Goal: Information Seeking & Learning: Learn about a topic

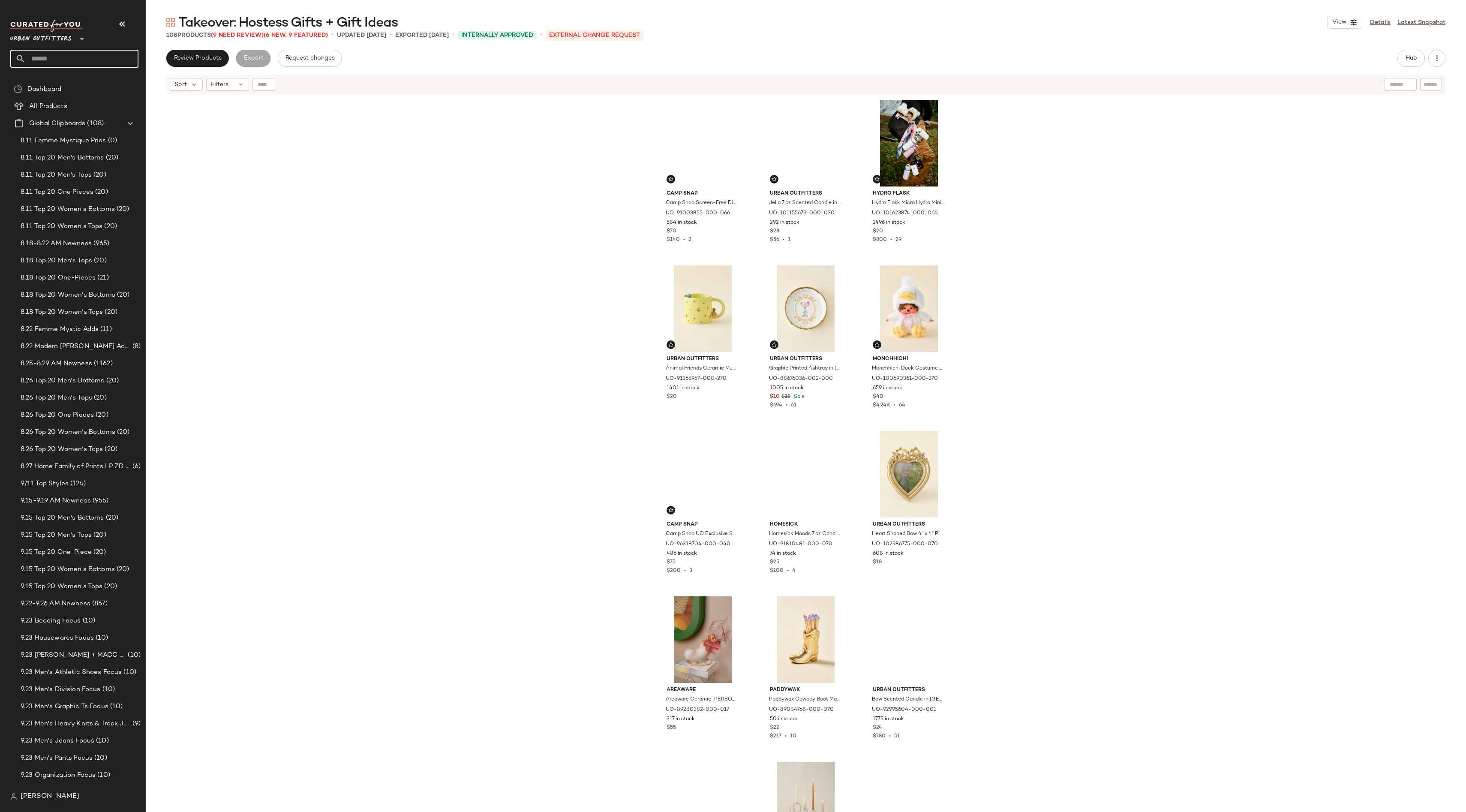
click at [77, 58] on input "text" at bounding box center [82, 58] width 113 height 18
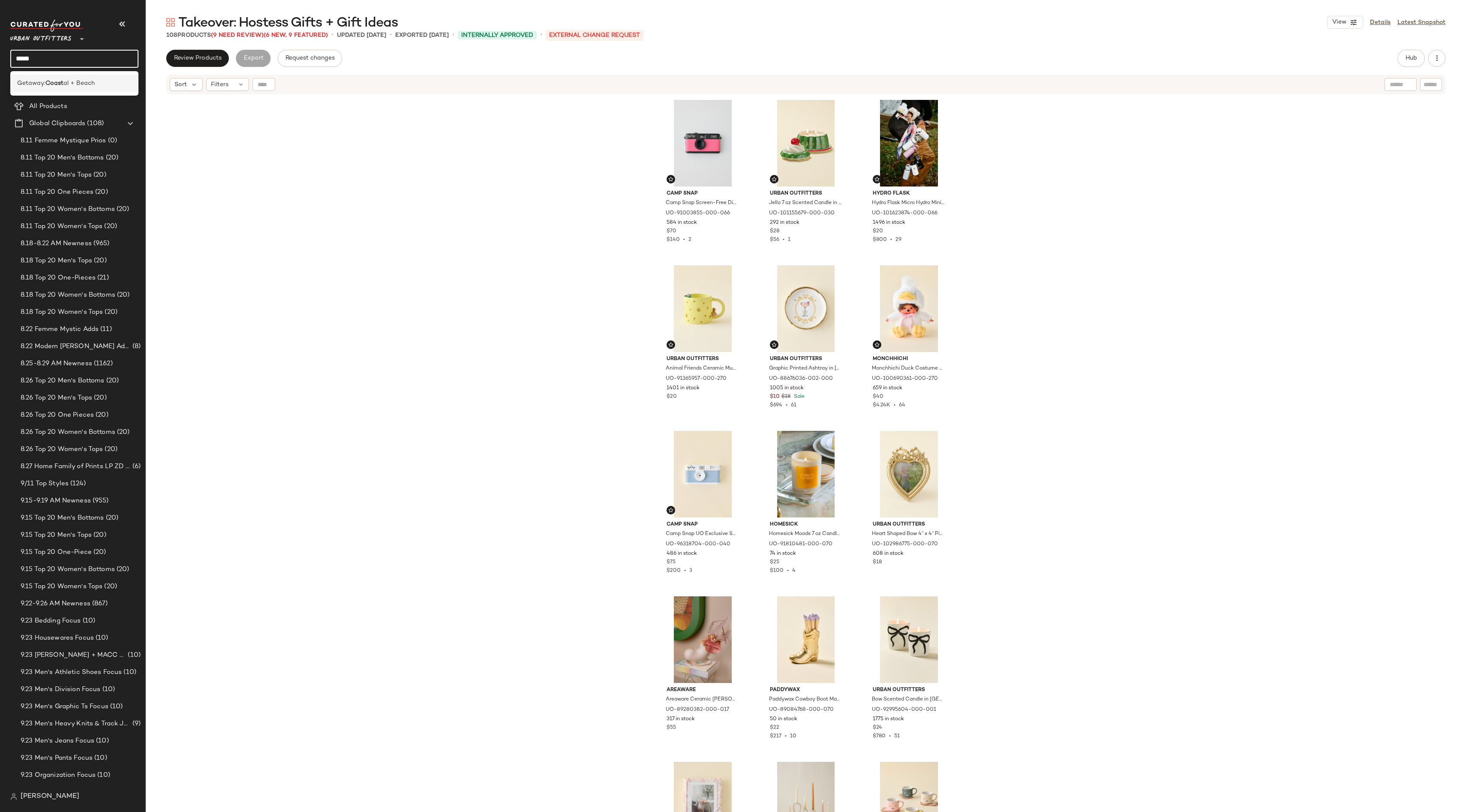
type input "*****"
click at [58, 86] on b "Coast" at bounding box center [54, 83] width 18 height 9
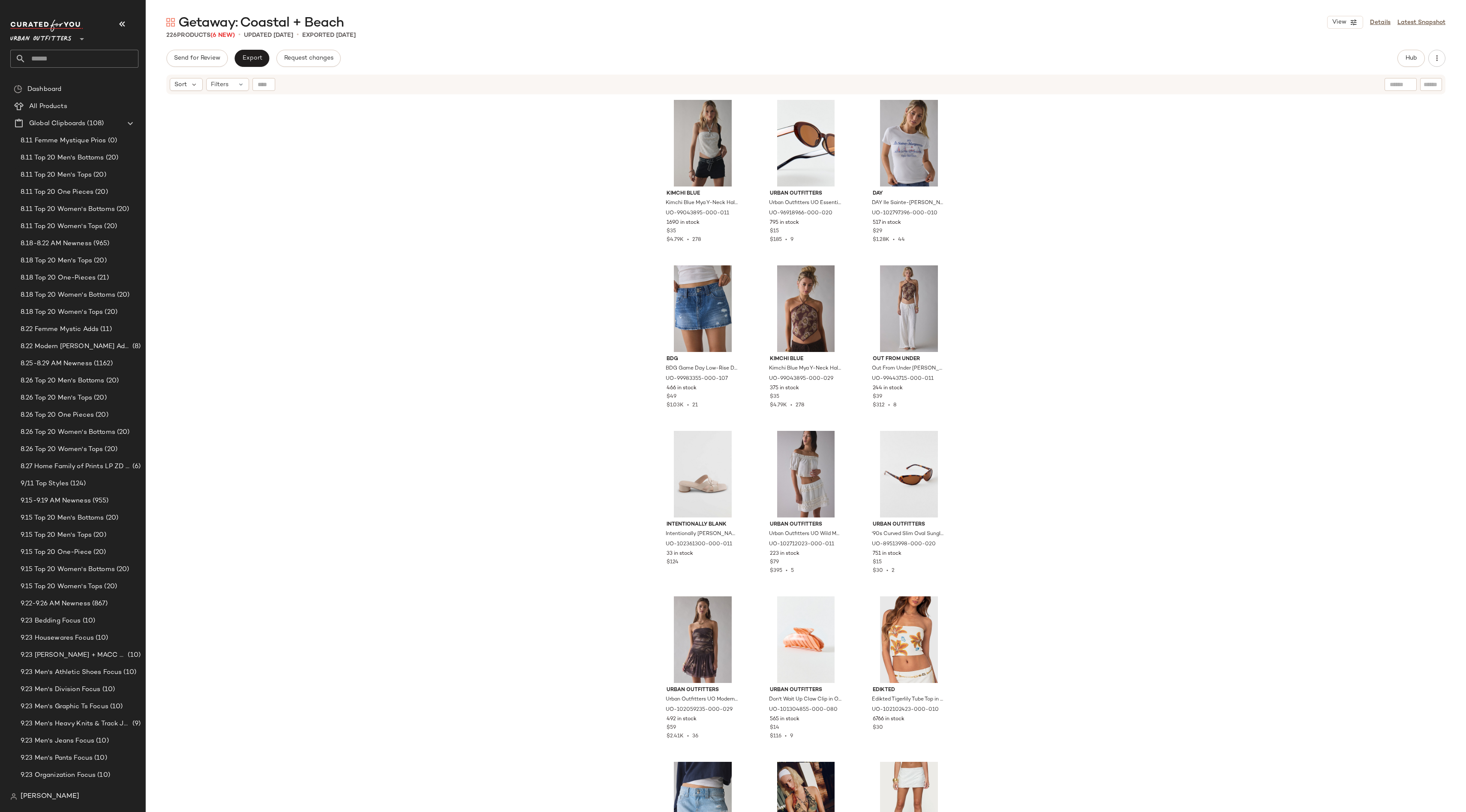
click at [1406, 48] on div "Getaway: Coastal + Beach View Details Latest Snapshot 226 Products (6 New) • up…" at bounding box center [806, 413] width 1320 height 798
click at [1414, 60] on span "Hub" at bounding box center [1411, 58] width 12 height 7
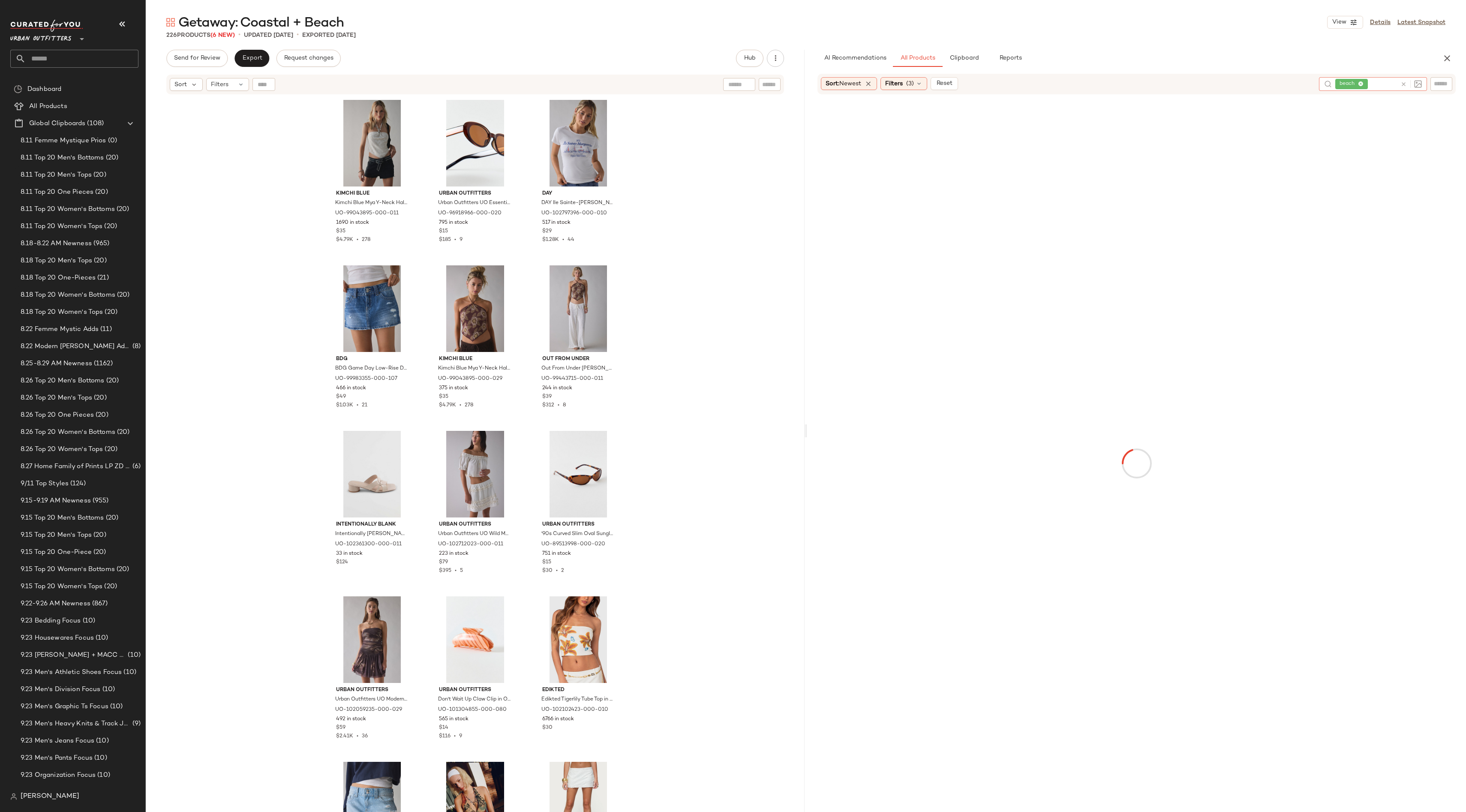
click at [1414, 86] on div "beach" at bounding box center [1373, 84] width 109 height 14
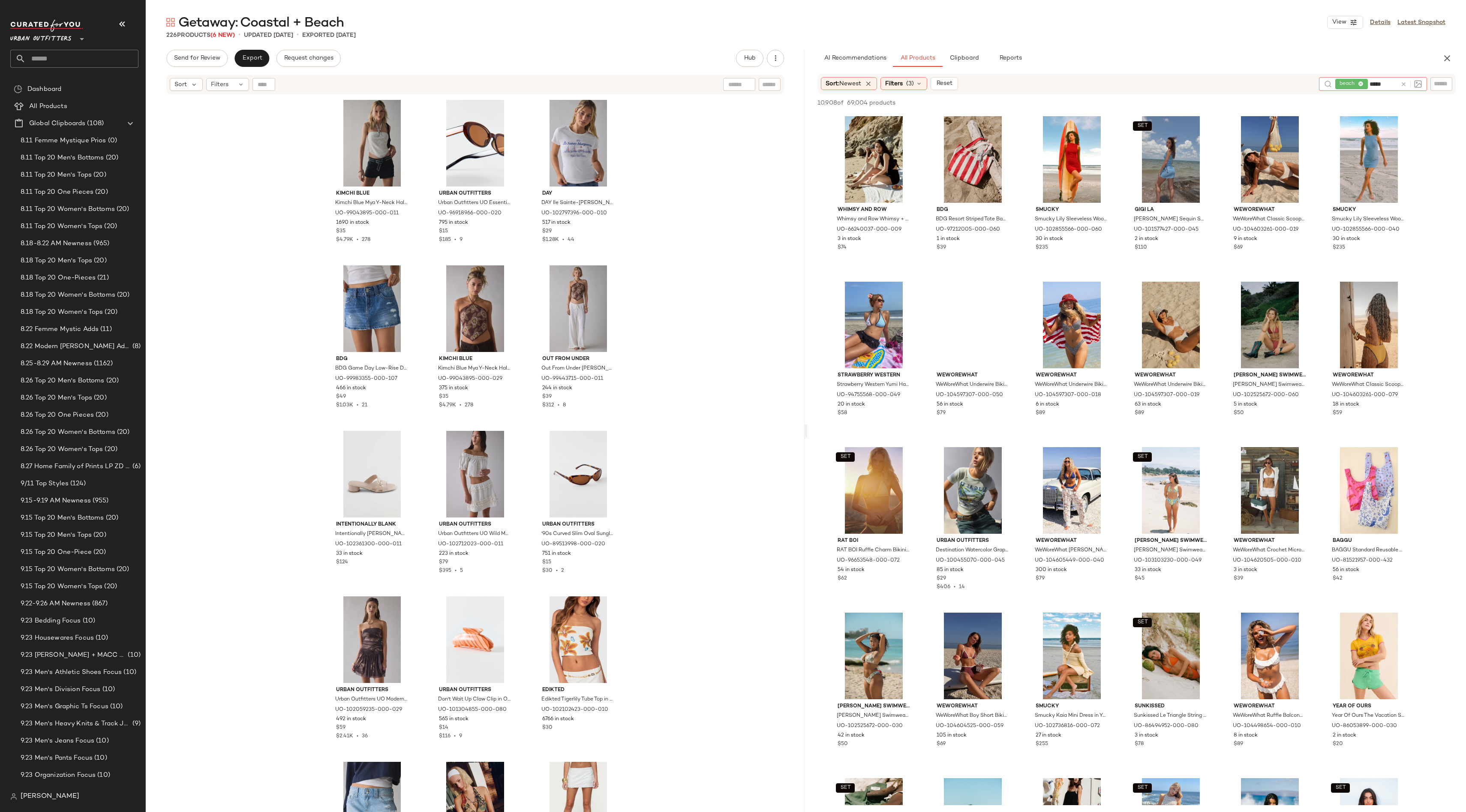
click at [1405, 83] on icon at bounding box center [1403, 84] width 7 height 7
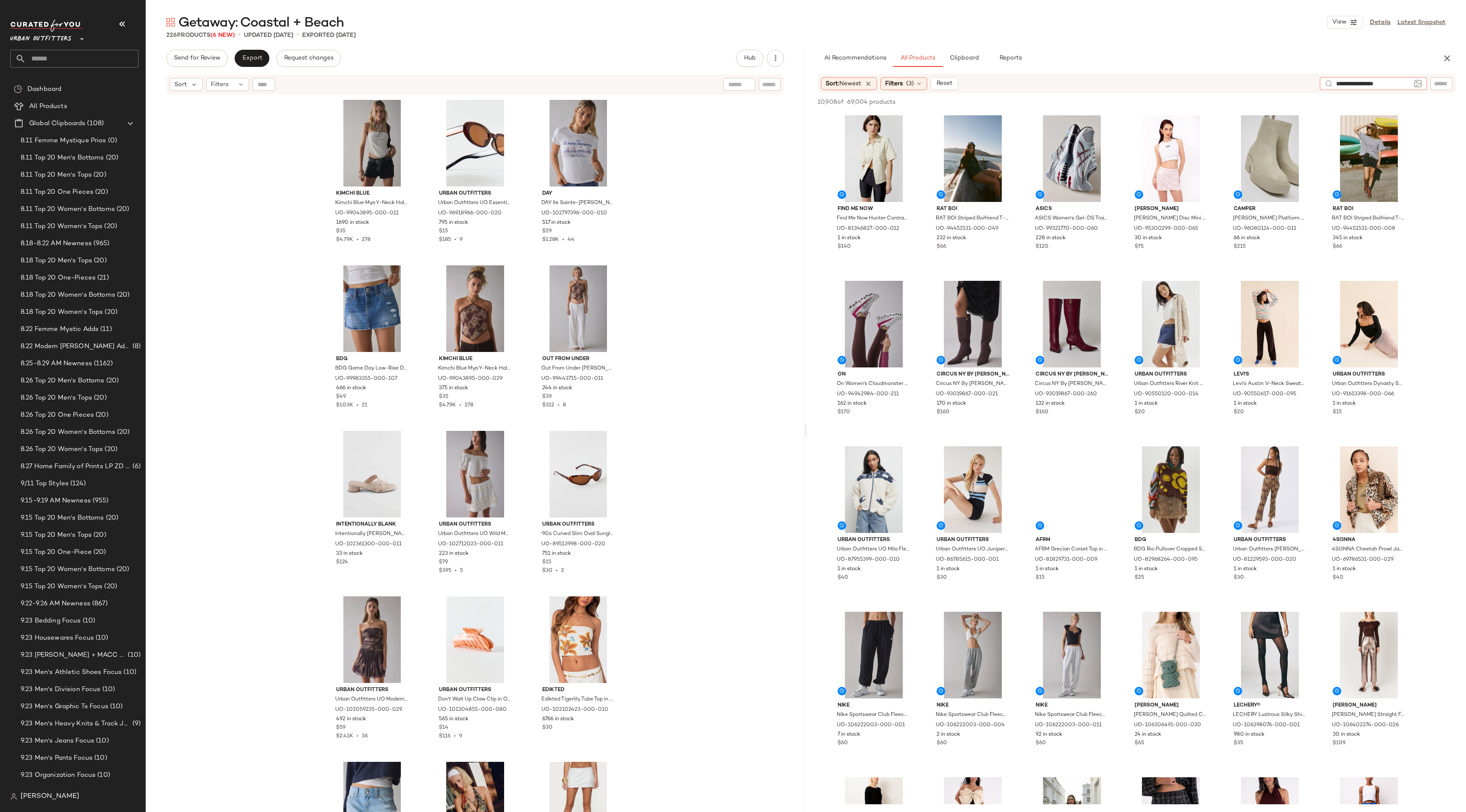
type input "**********"
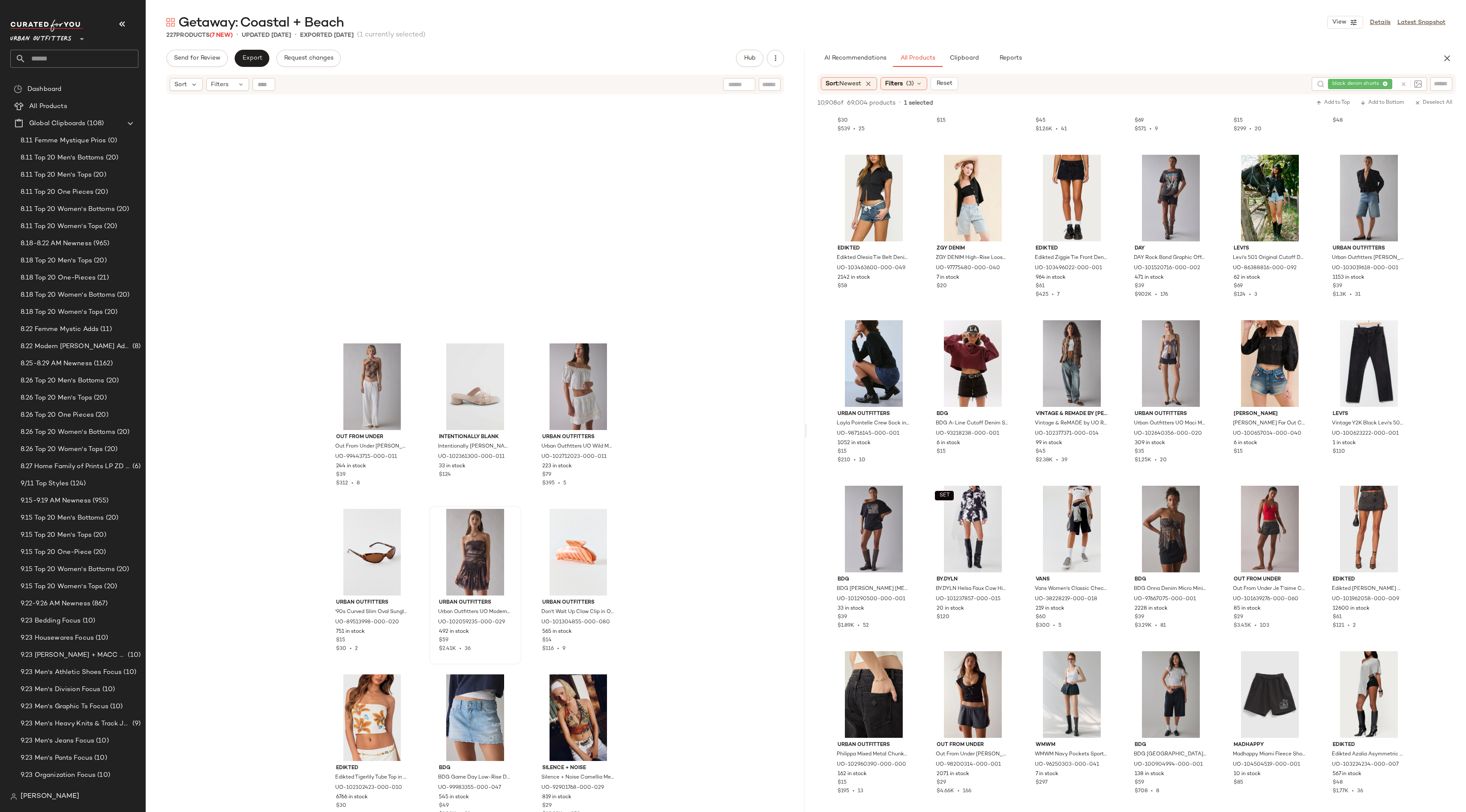
scroll to position [937, 0]
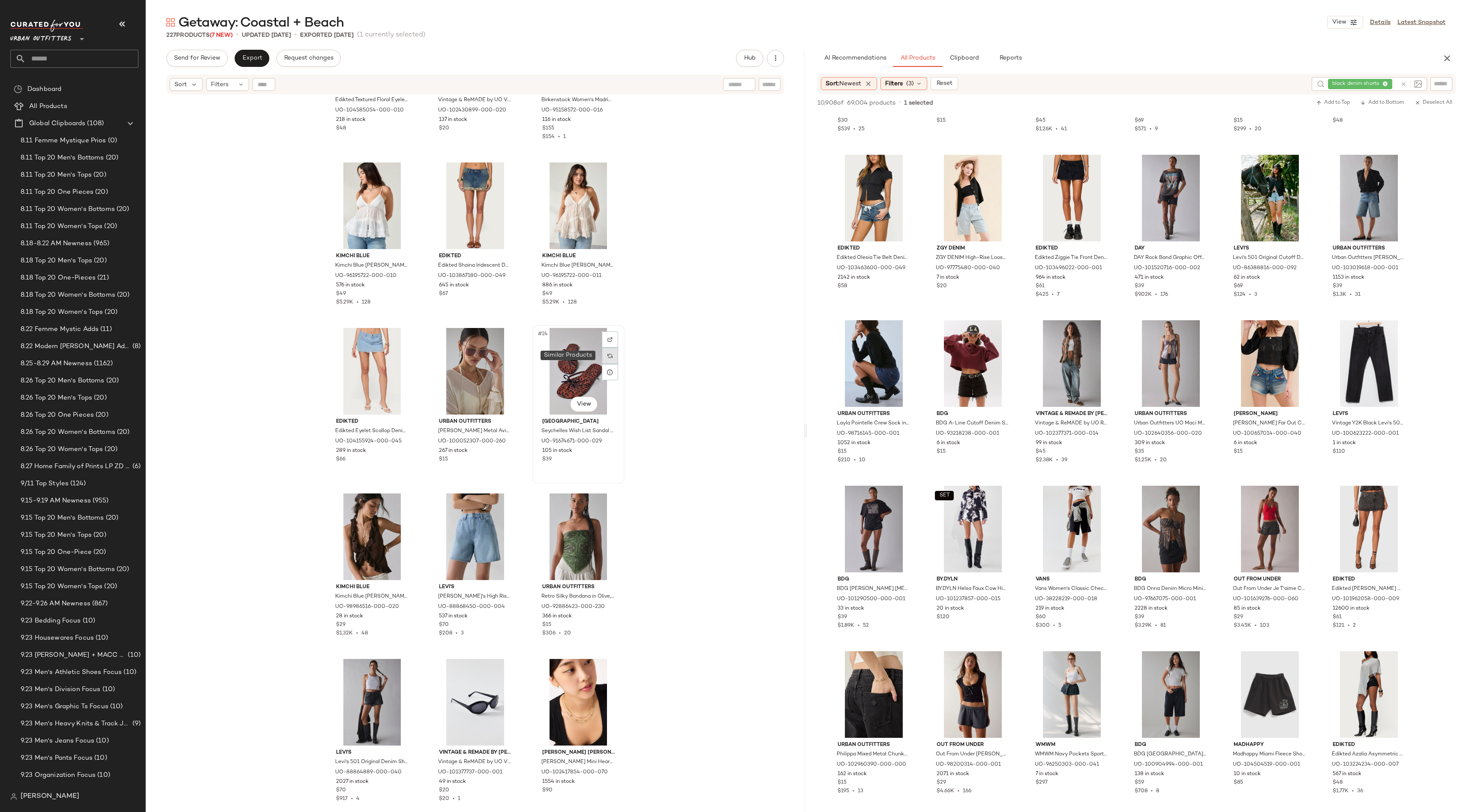
click at [611, 356] on div at bounding box center [609, 356] width 16 height 16
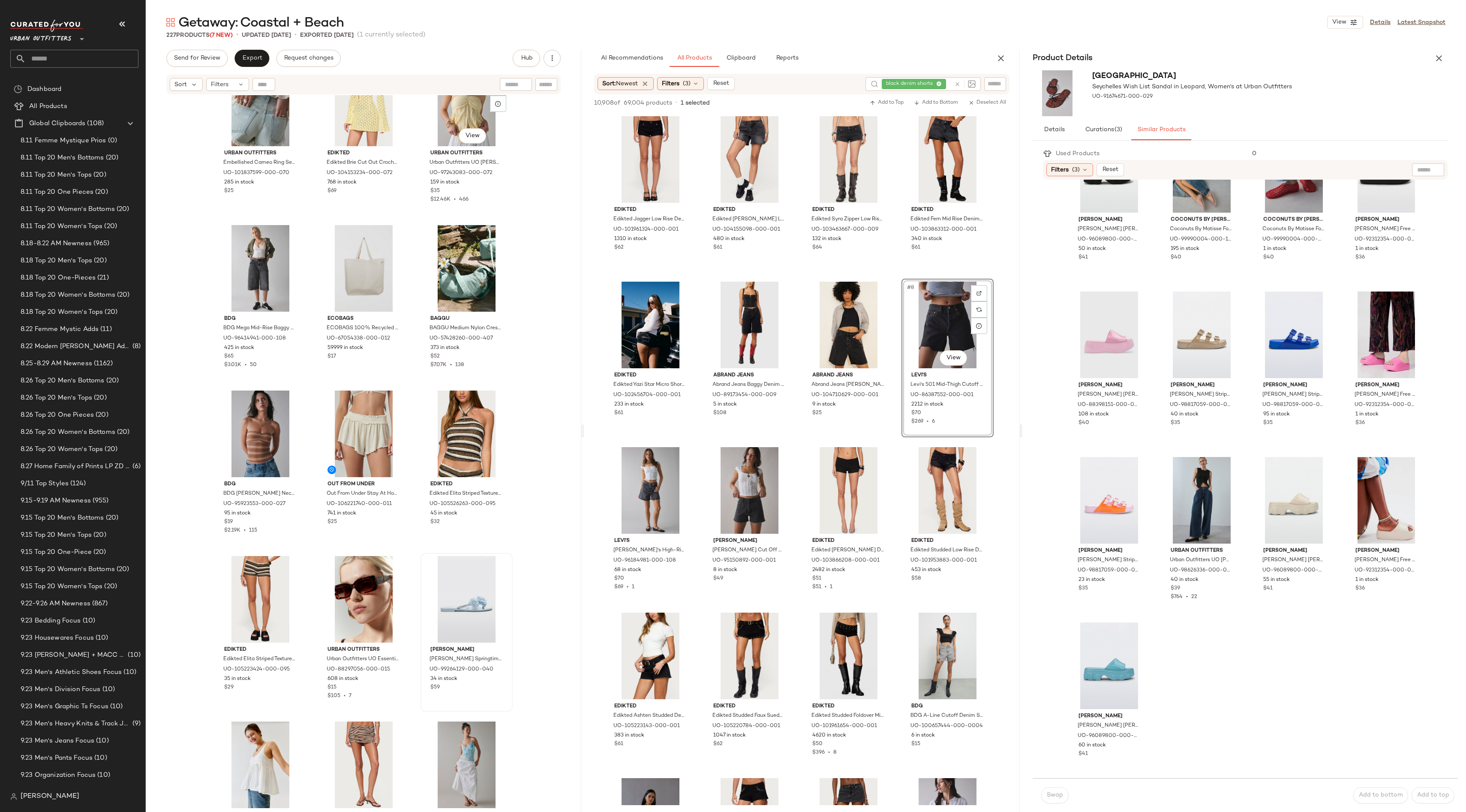
scroll to position [1672, 0]
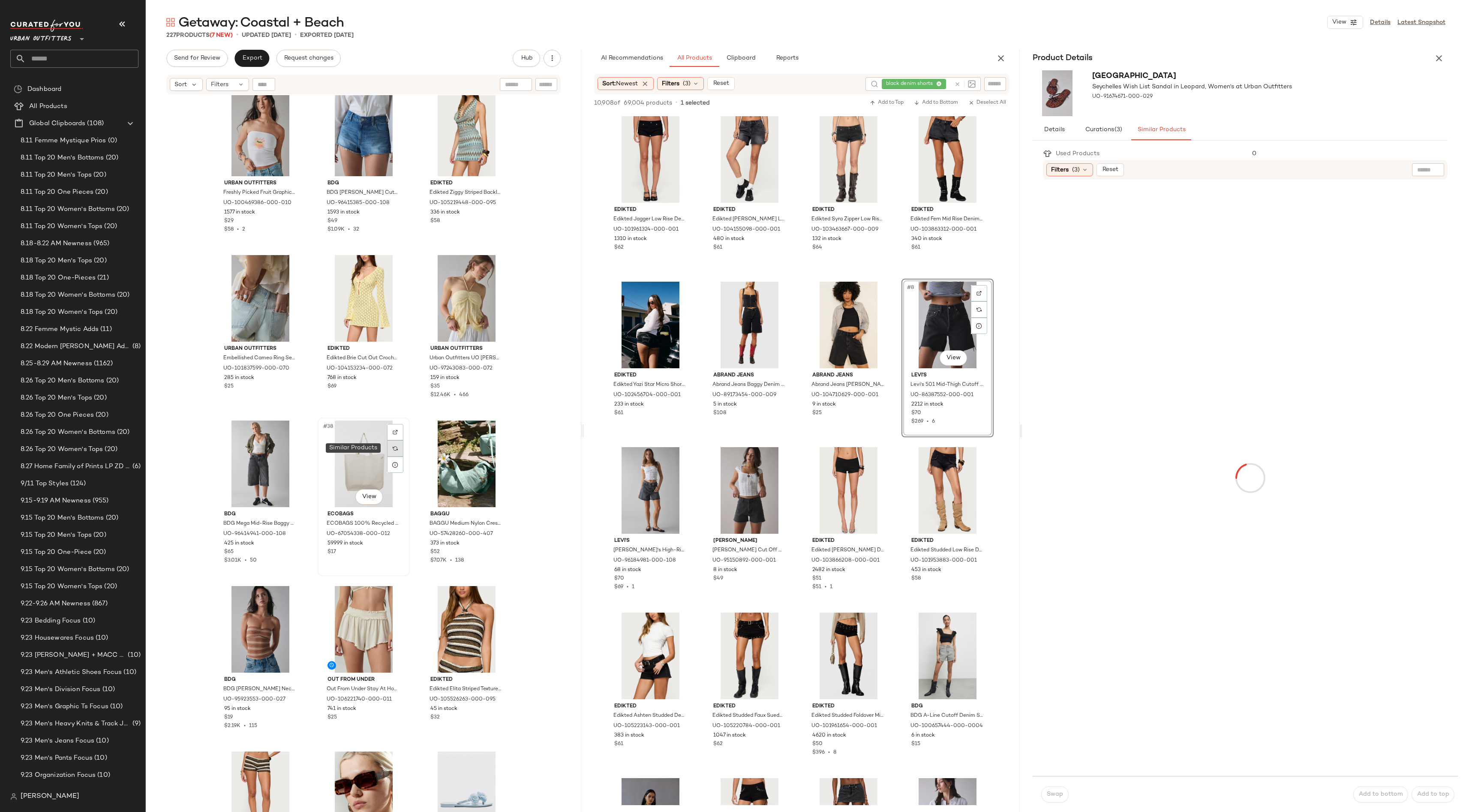
click at [397, 451] on div at bounding box center [395, 448] width 16 height 16
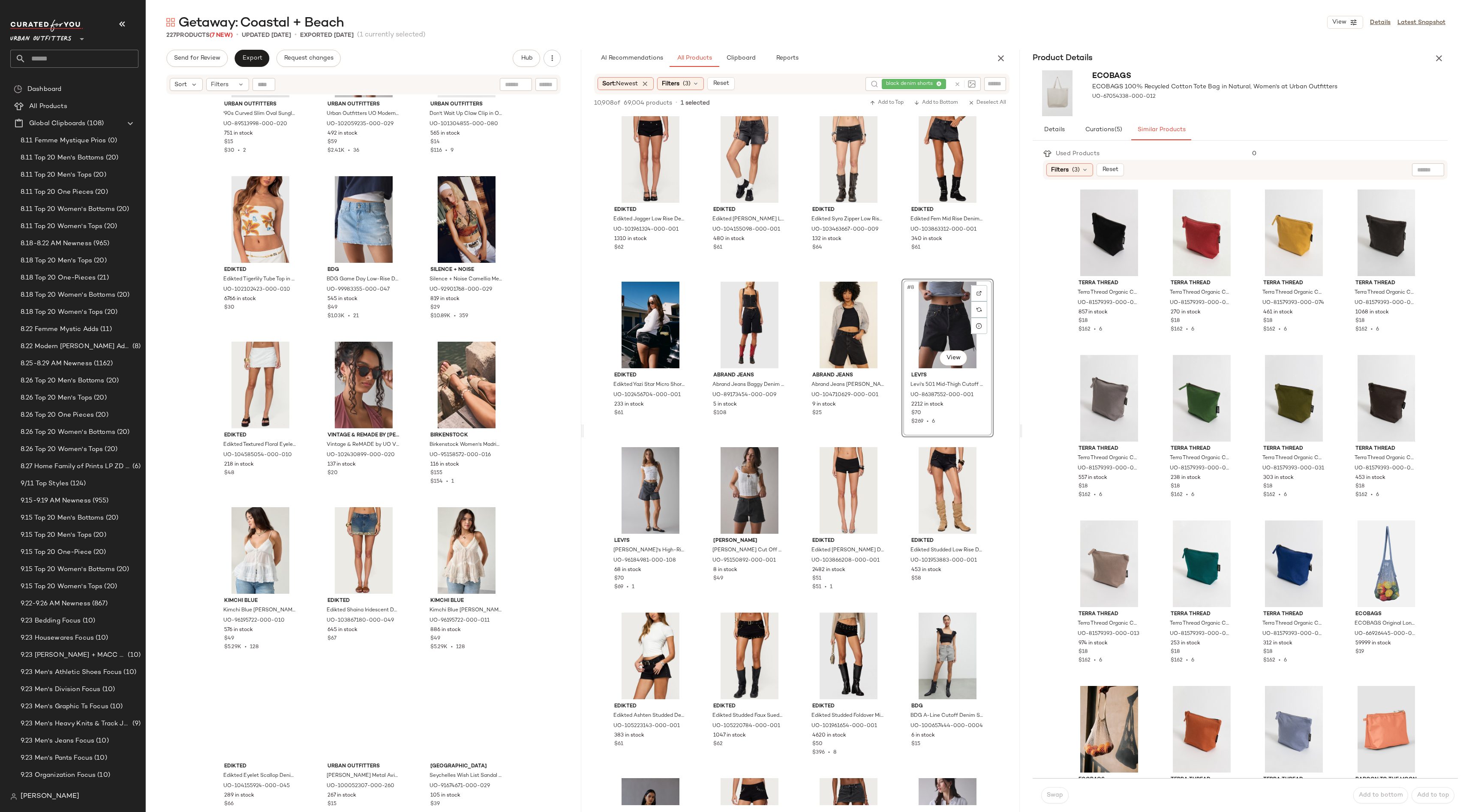
scroll to position [839, 0]
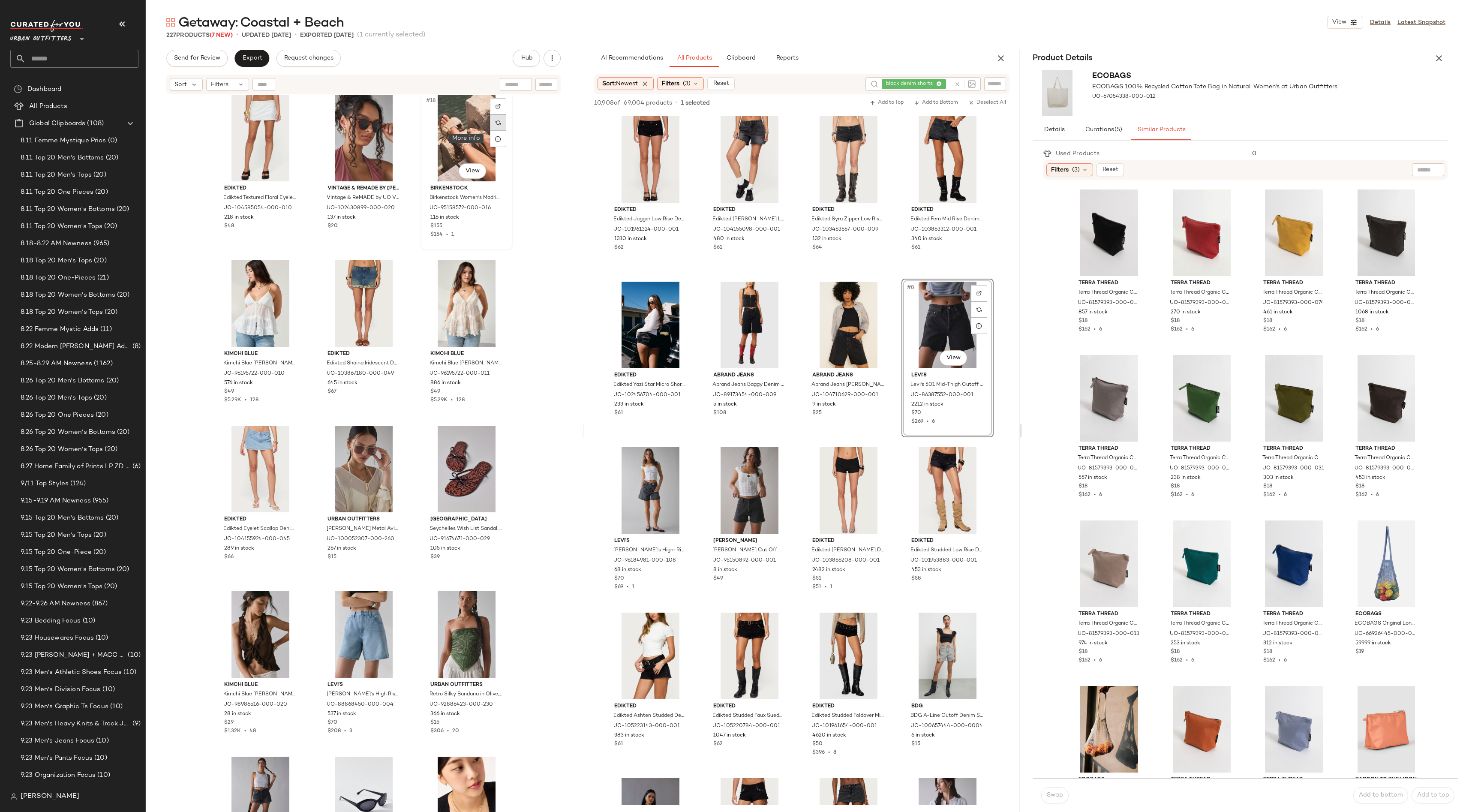
click at [491, 122] on div at bounding box center [498, 122] width 16 height 16
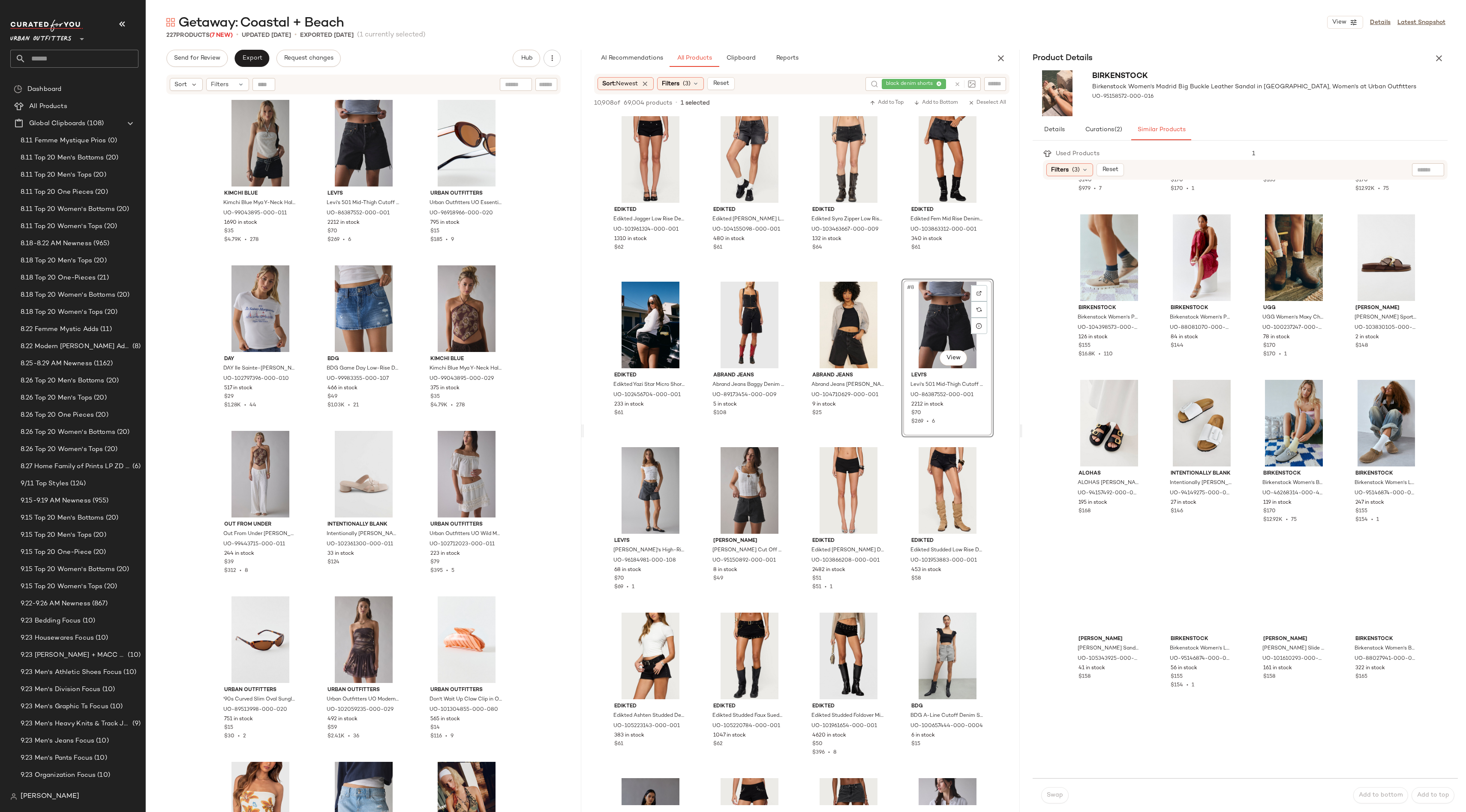
scroll to position [394, 0]
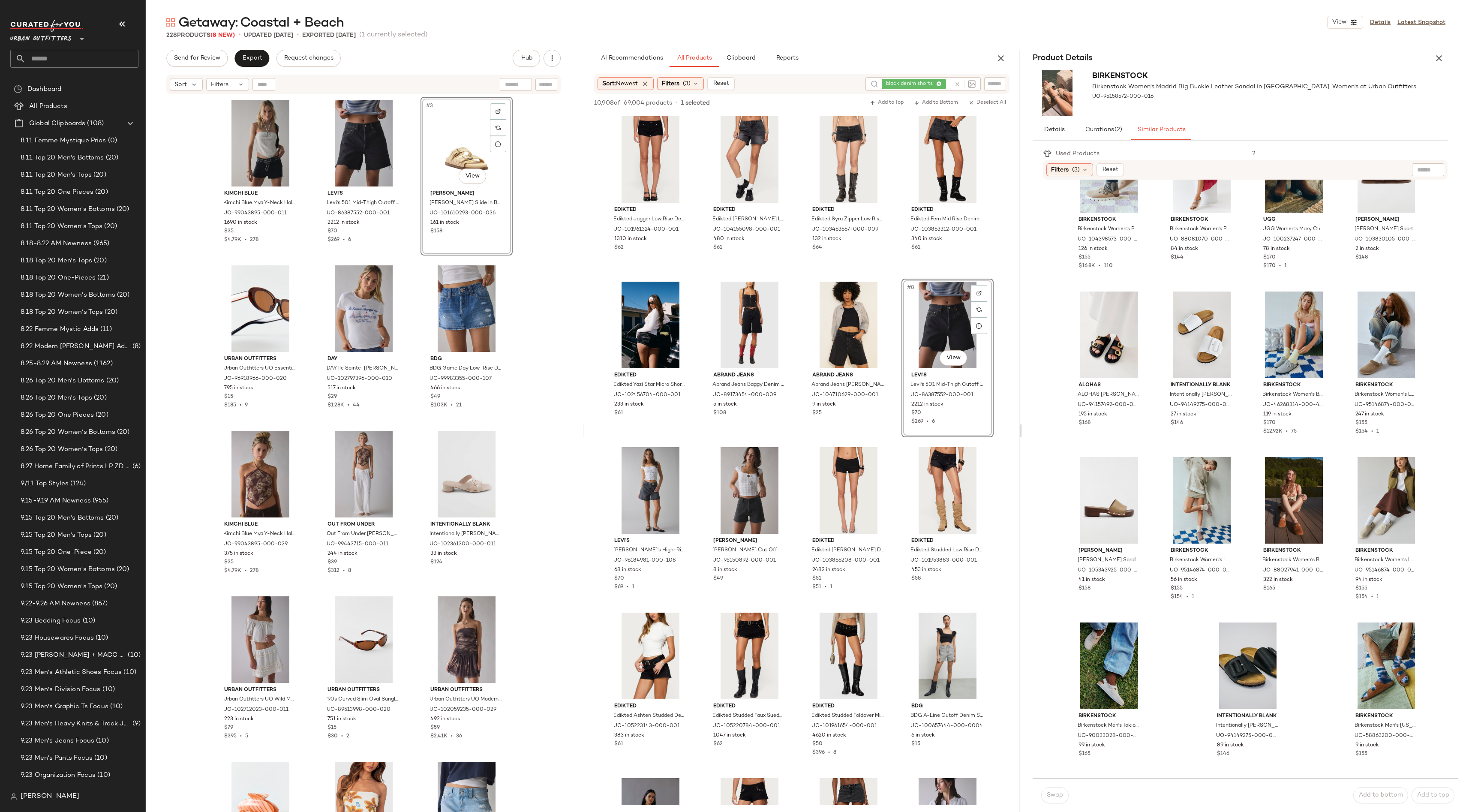
click at [558, 223] on div "Kimchi Blue Kimchi Blue Mya Y-Neck Halter Crop Top in Ivory, Women's at Urban O…" at bounding box center [363, 464] width 436 height 738
click at [1428, 55] on div "Product Details" at bounding box center [1240, 58] width 436 height 17
click at [1436, 57] on icon "button" at bounding box center [1439, 58] width 10 height 10
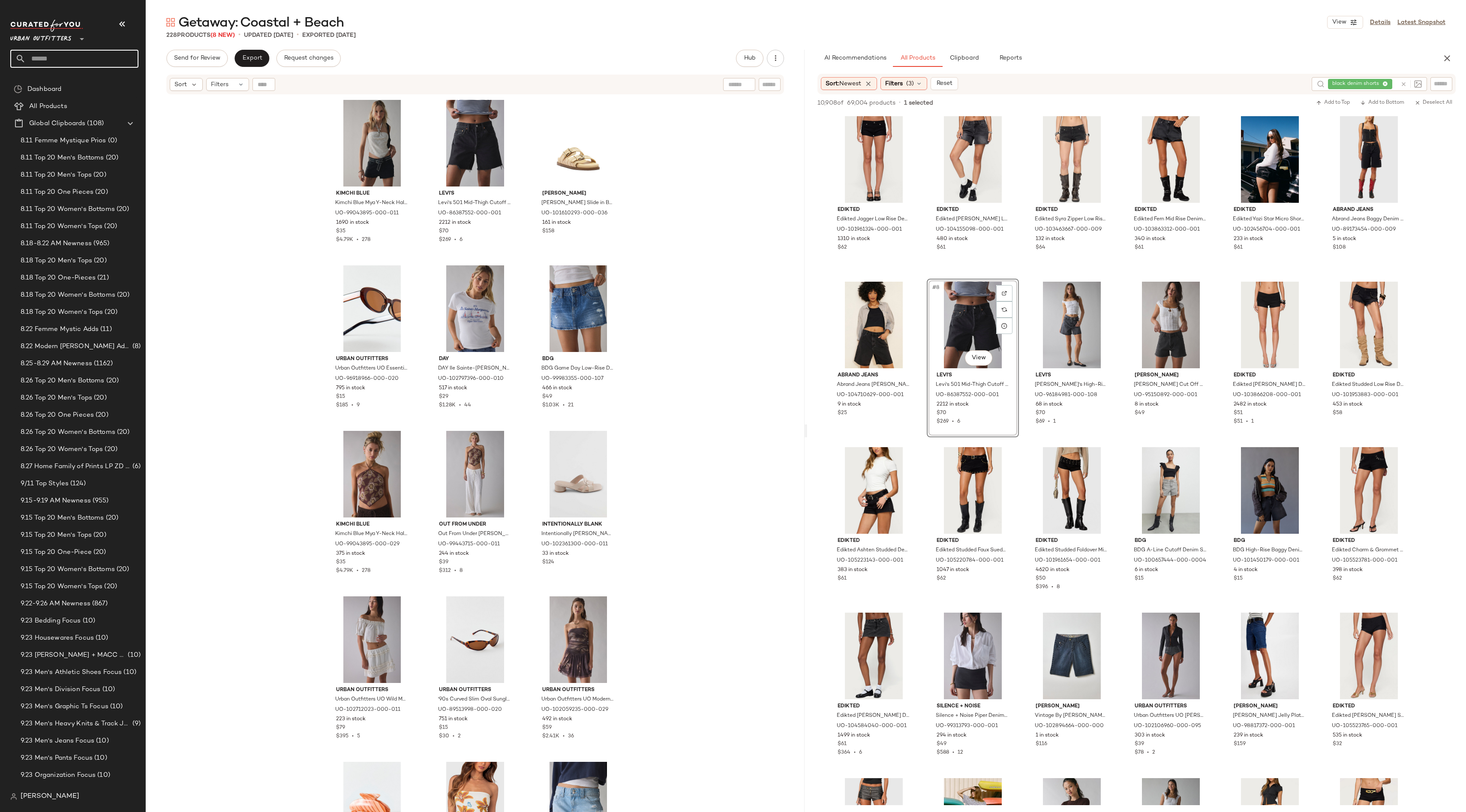
click at [96, 57] on input "text" at bounding box center [82, 58] width 113 height 18
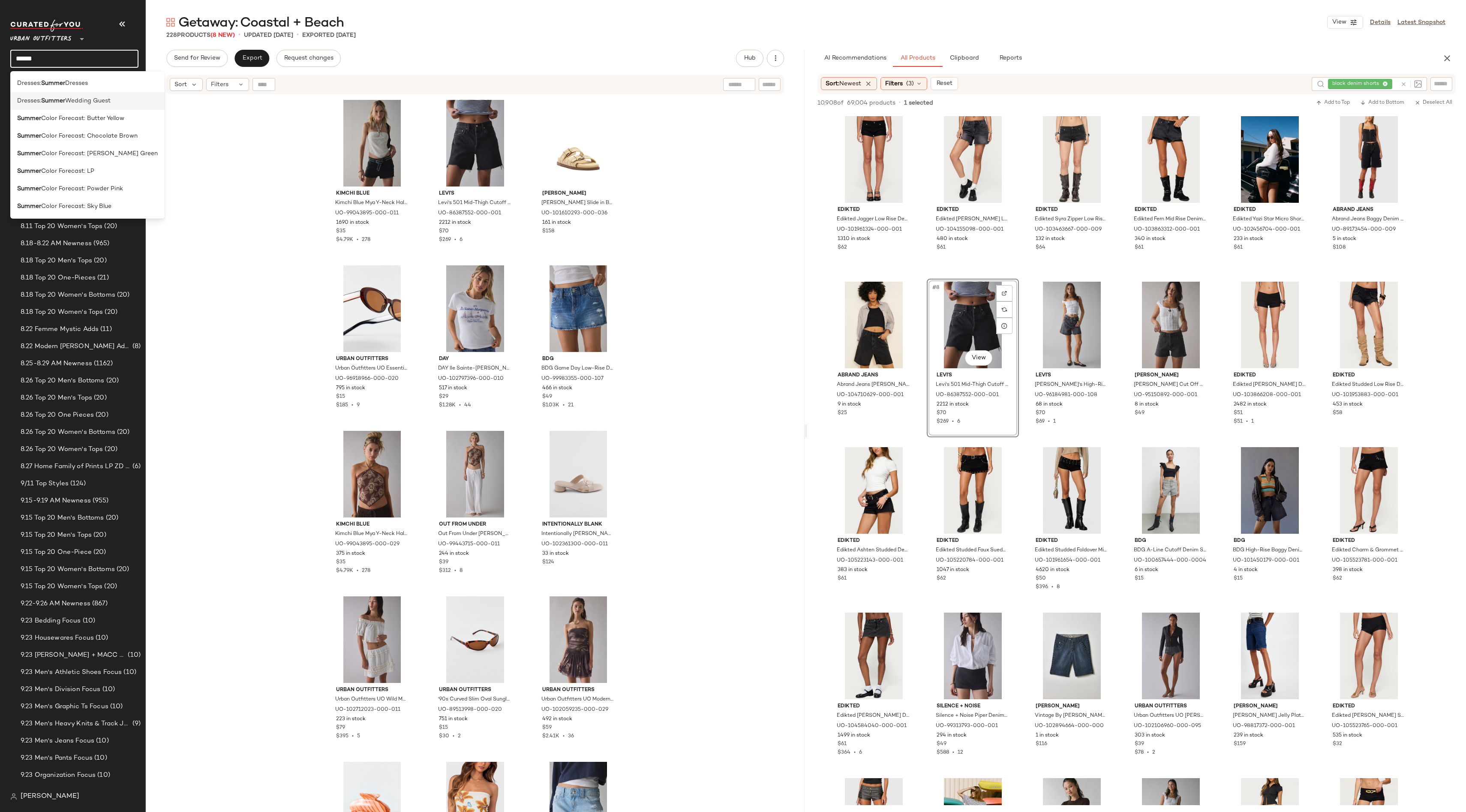
type input "******"
click at [89, 102] on span "Wedding Guest" at bounding box center [87, 101] width 45 height 9
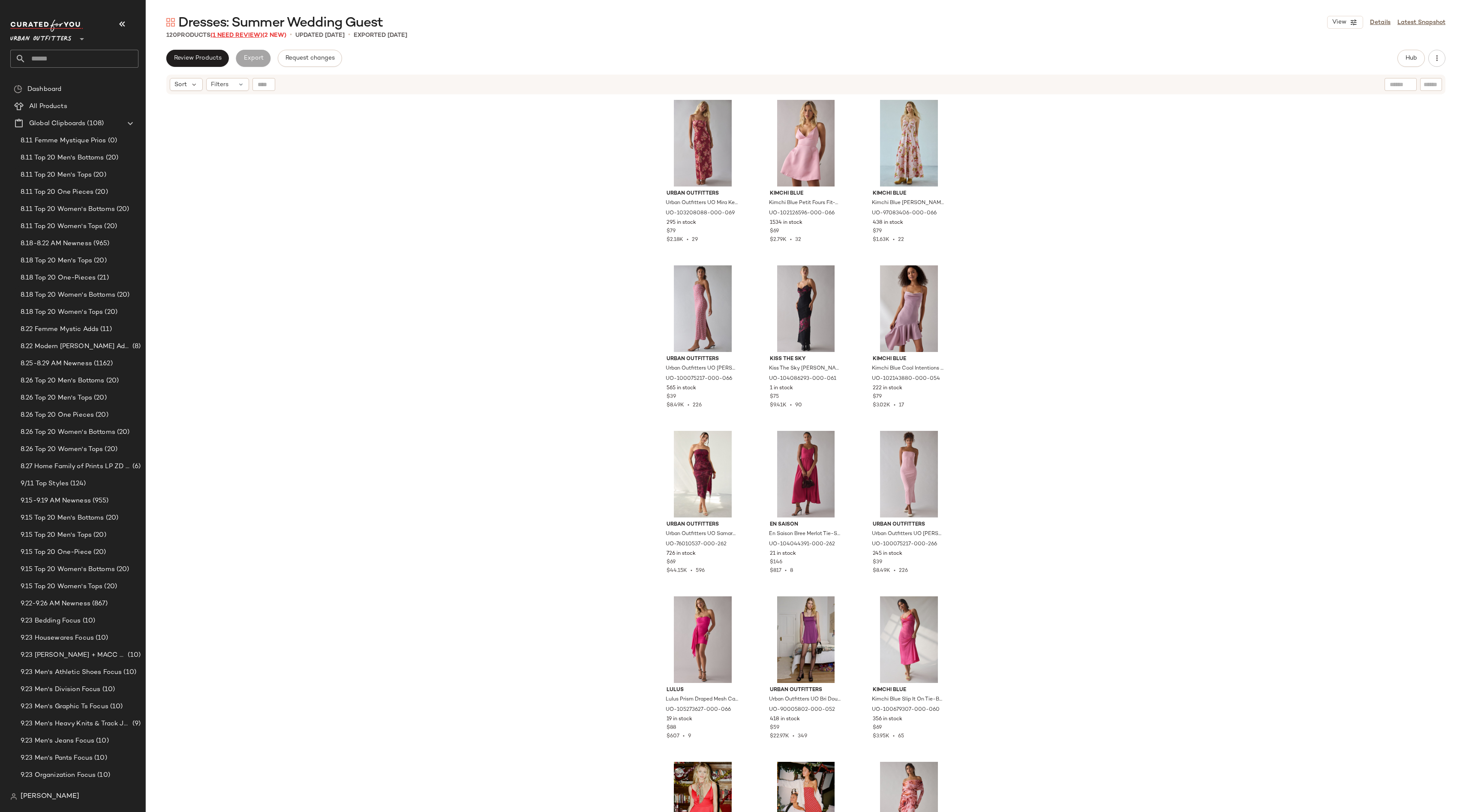
click at [241, 33] on span "(1 Need Review)" at bounding box center [236, 35] width 52 height 7
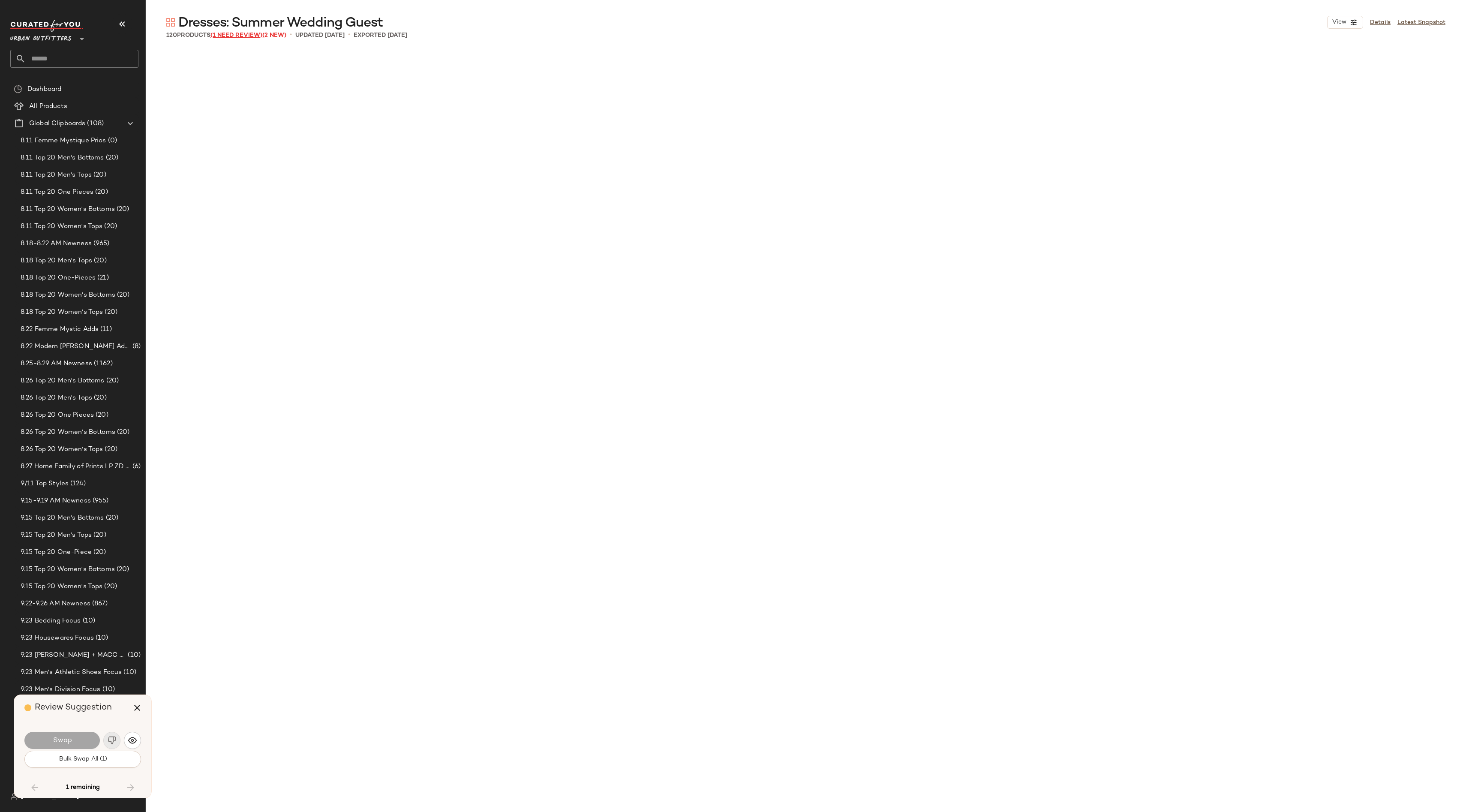
scroll to position [5295, 0]
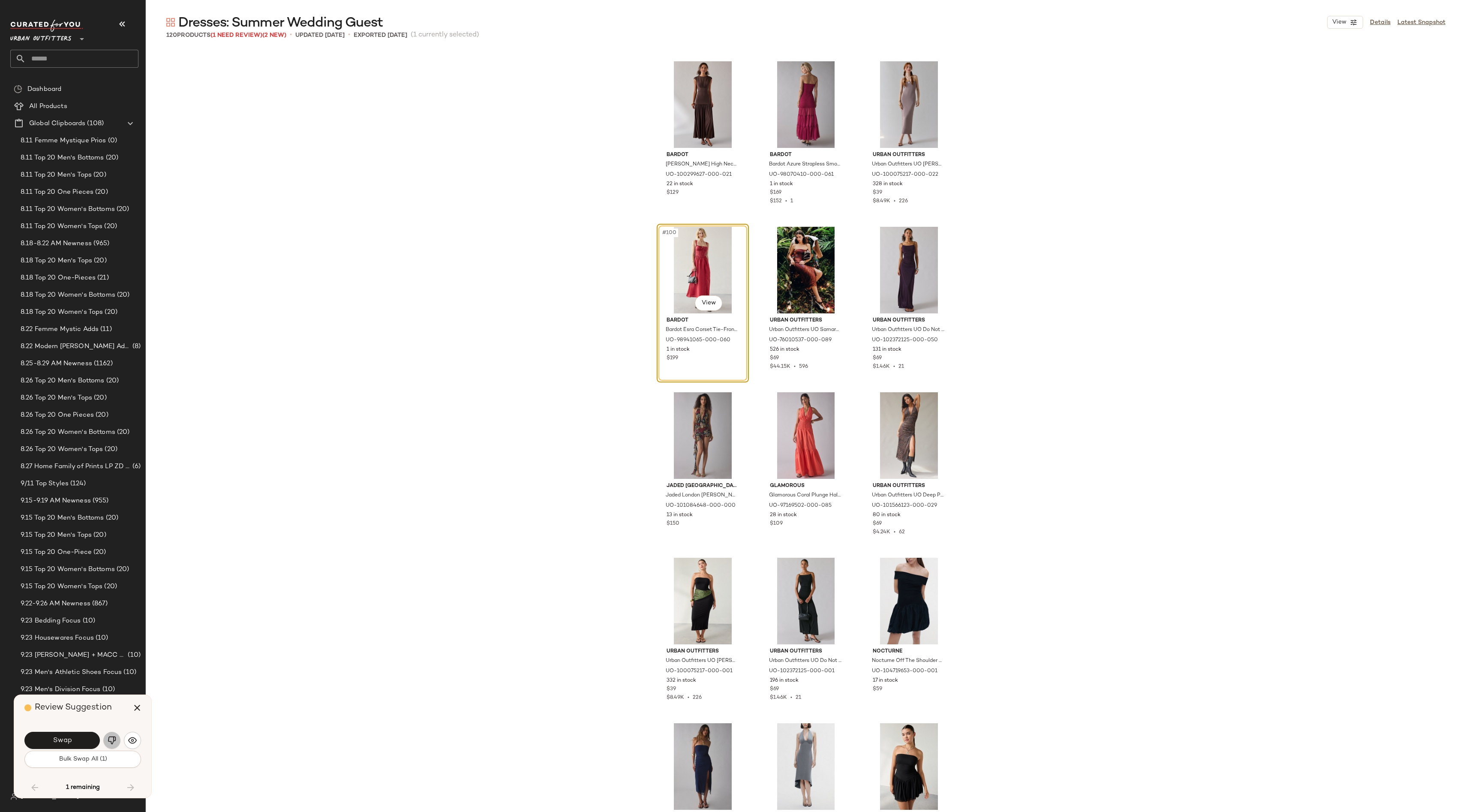
click at [108, 739] on img "button" at bounding box center [112, 740] width 8 height 8
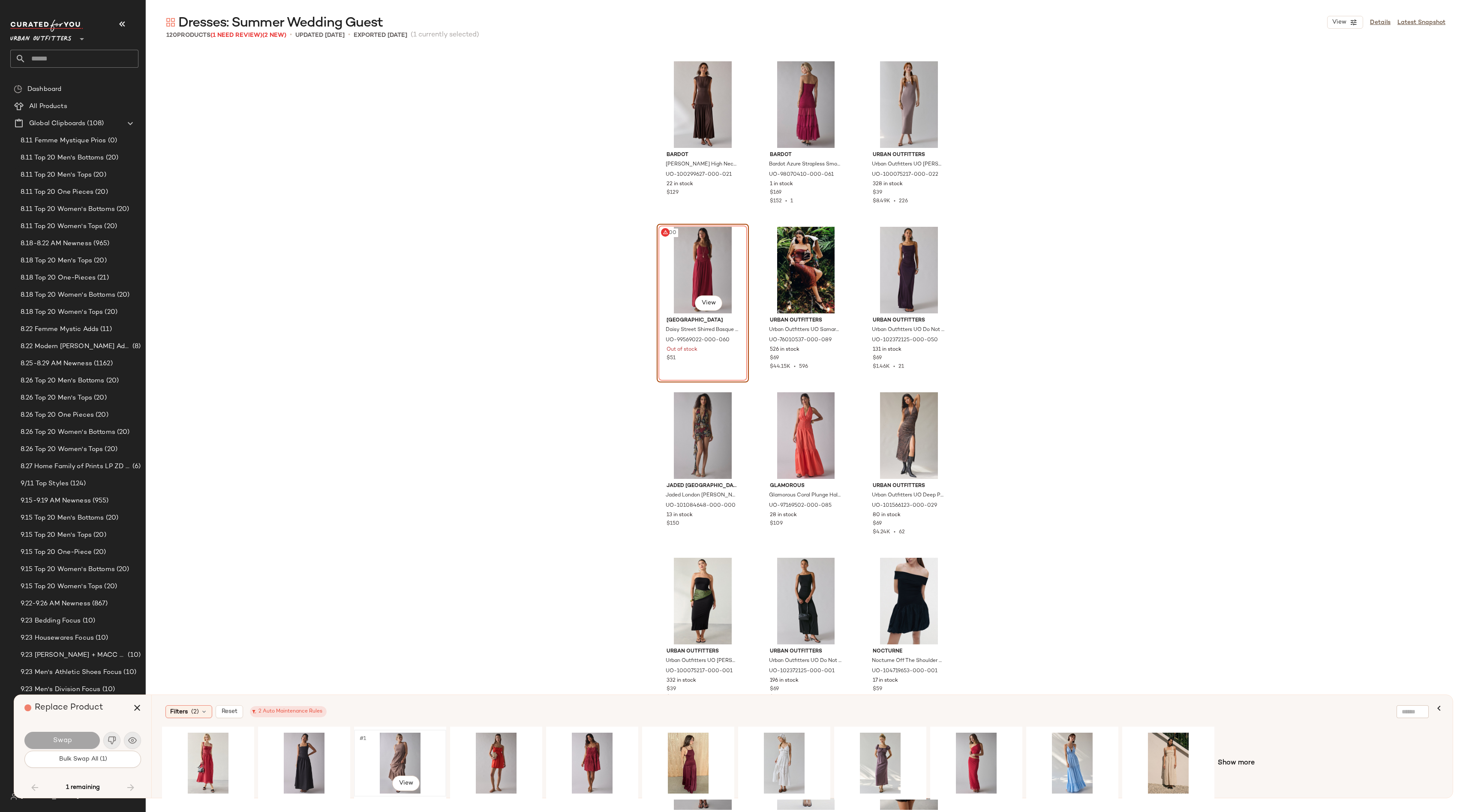
click at [408, 753] on div "#1 View" at bounding box center [400, 763] width 86 height 61
click at [81, 737] on button "Swap" at bounding box center [62, 740] width 75 height 17
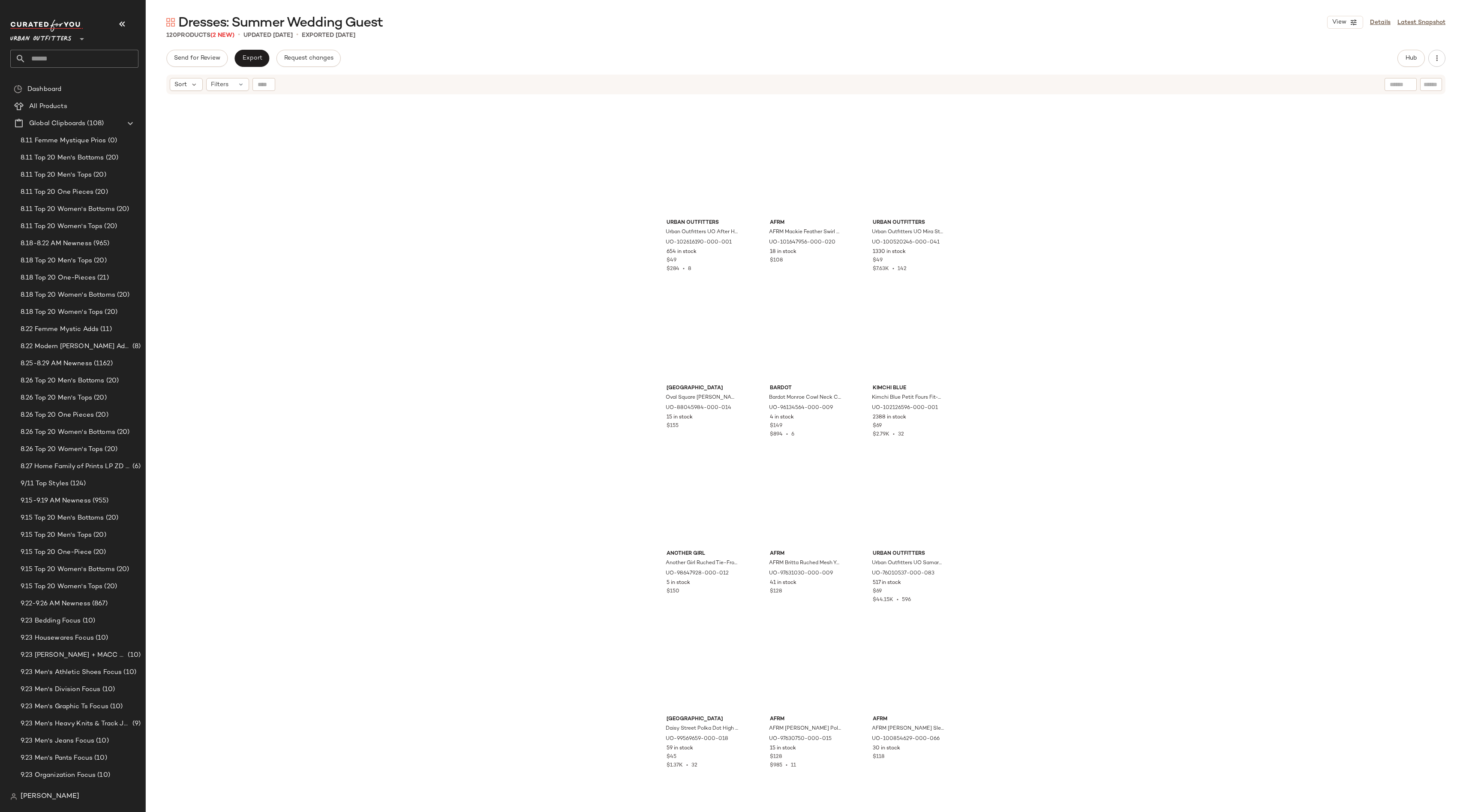
scroll to position [3718, 0]
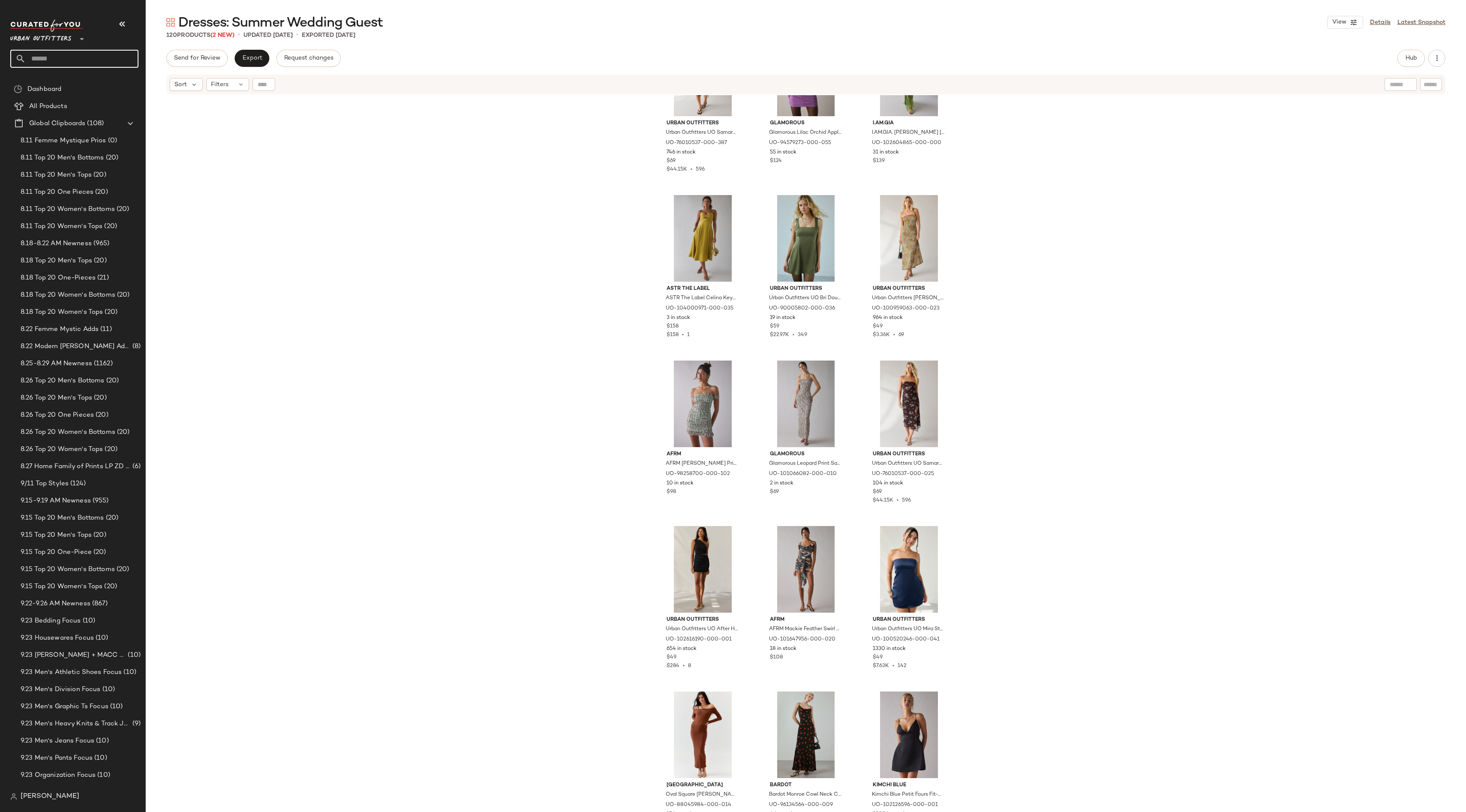
click at [77, 55] on input "text" at bounding box center [82, 58] width 113 height 18
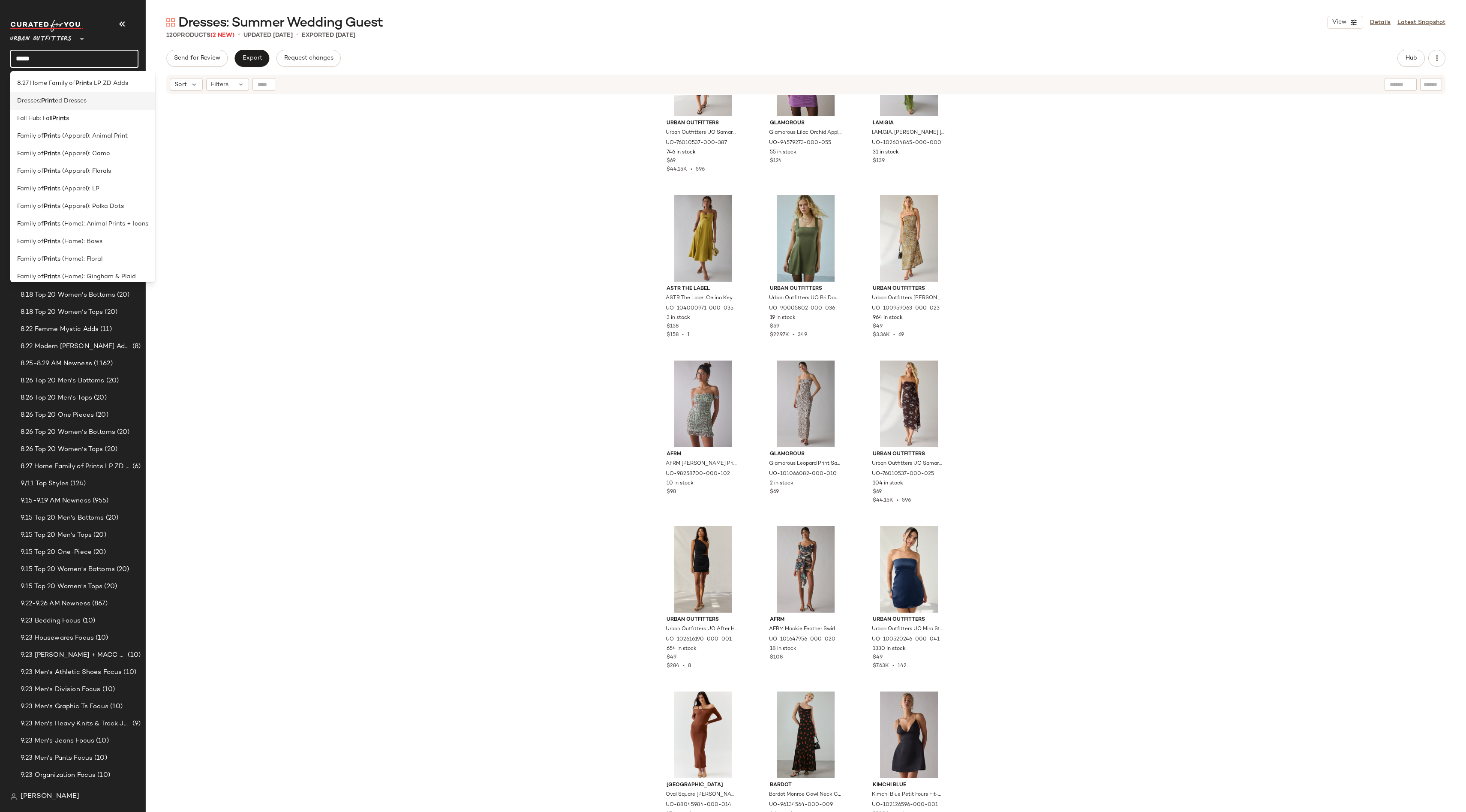
type input "*****"
click at [86, 104] on span "ed Dresses" at bounding box center [71, 101] width 32 height 9
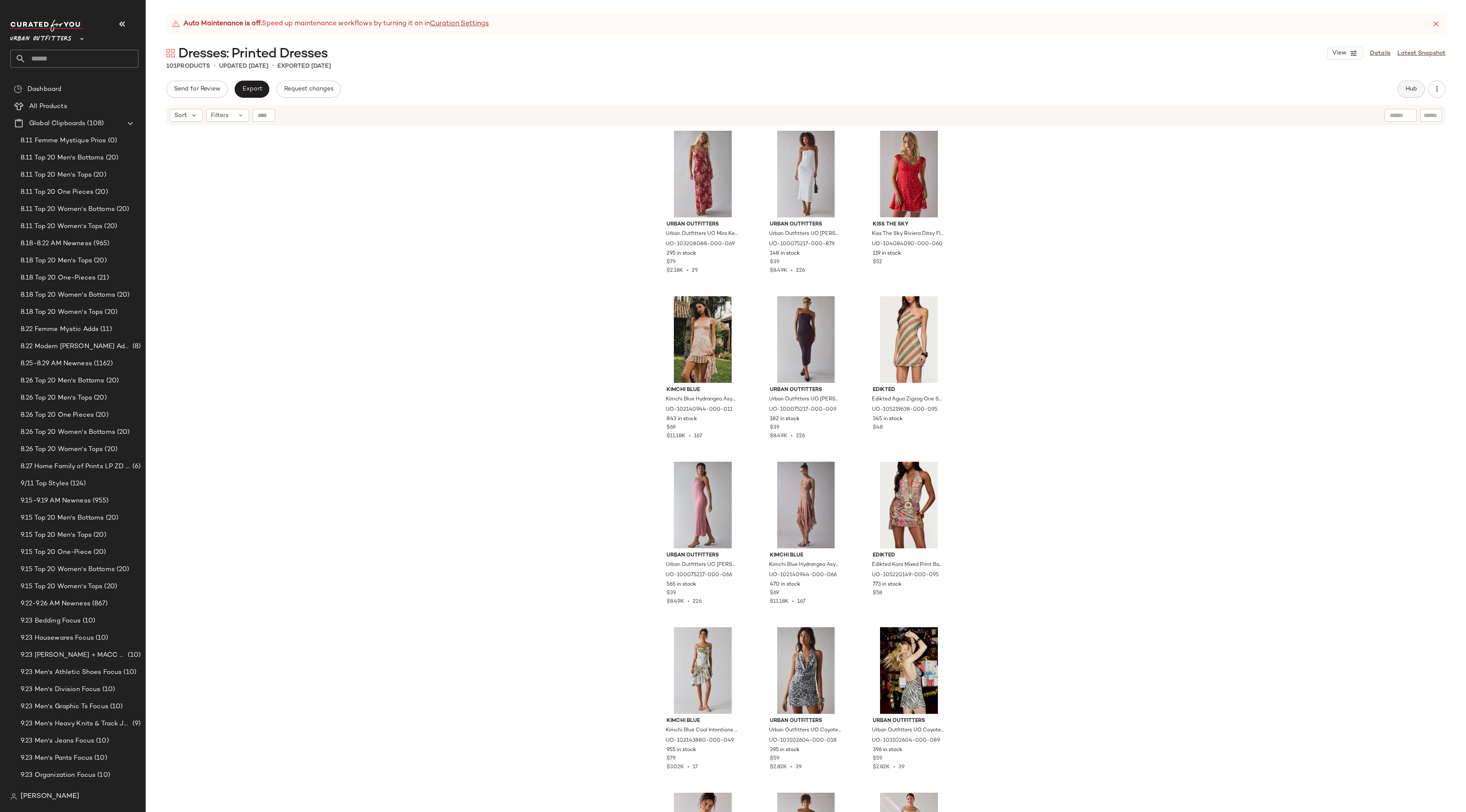
click at [1411, 94] on button "Hub" at bounding box center [1411, 89] width 28 height 17
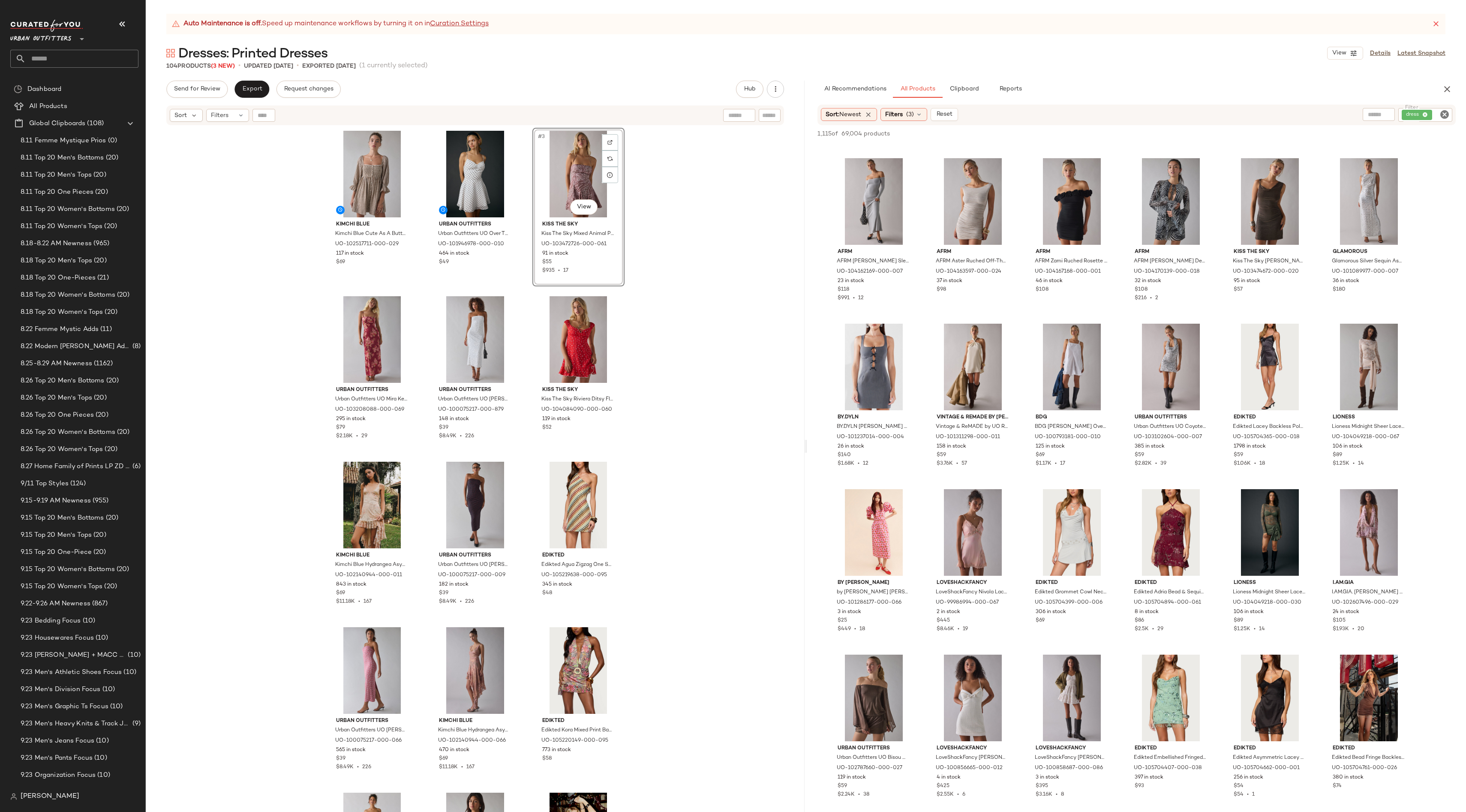
scroll to position [2637, 0]
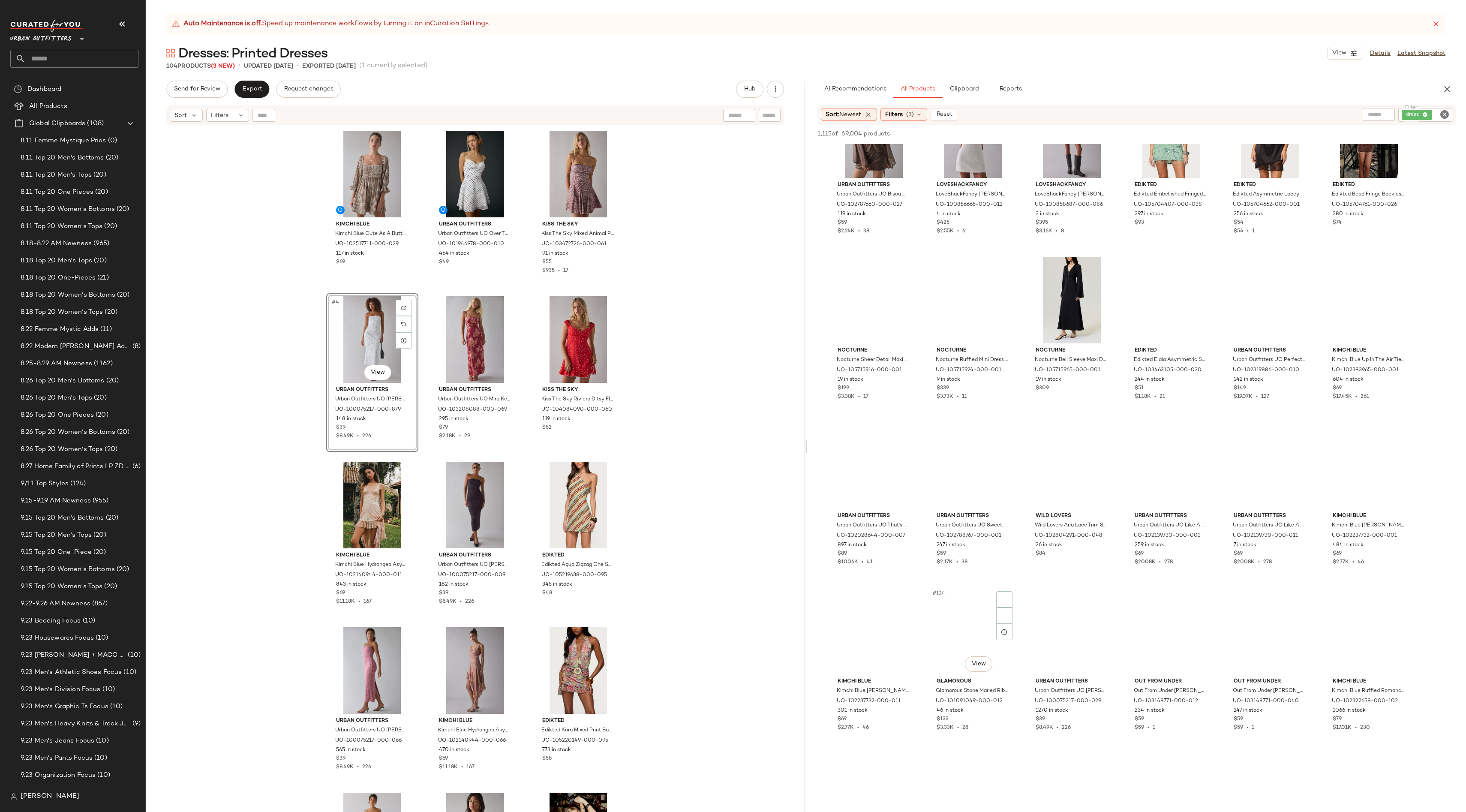
scroll to position [3411, 0]
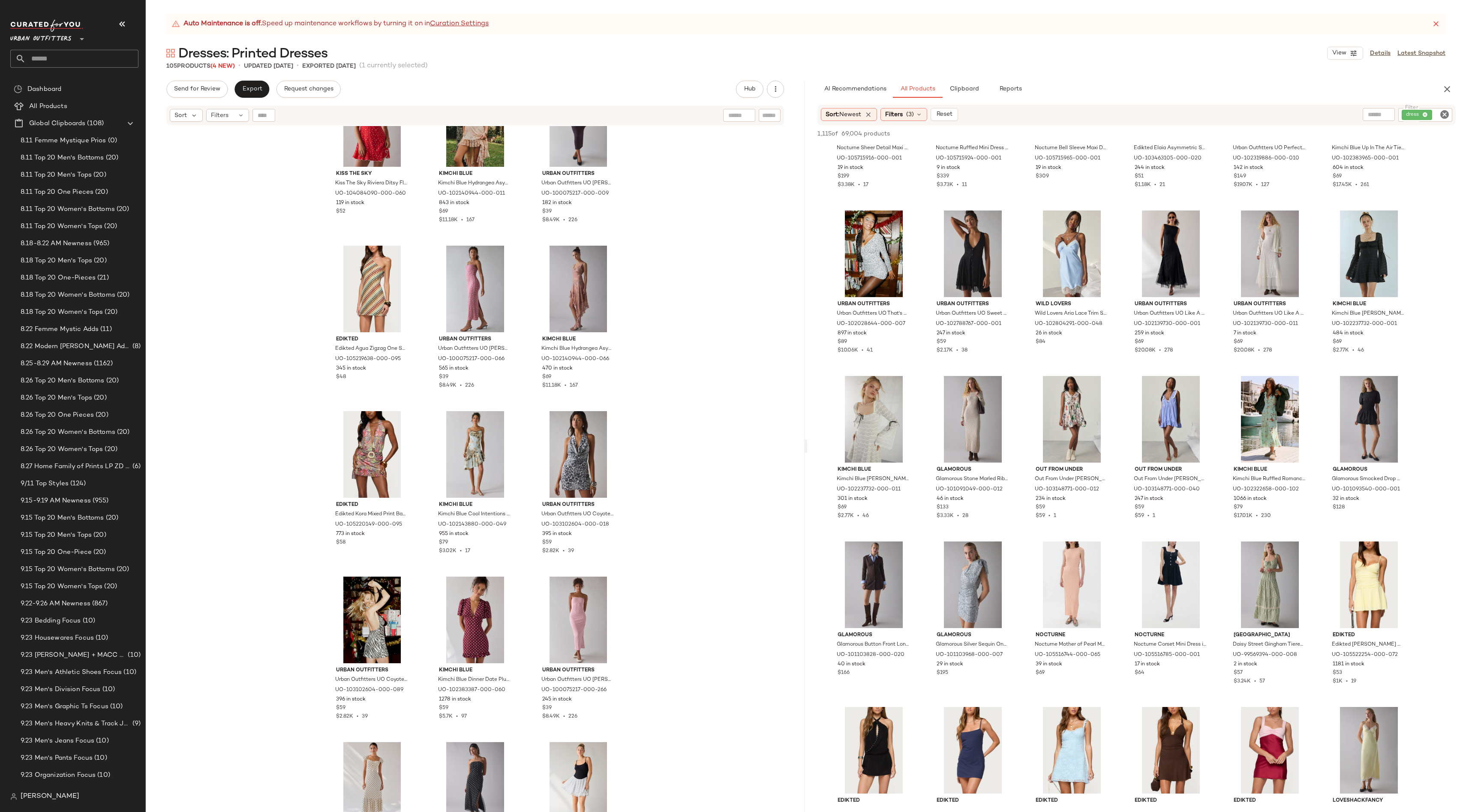
scroll to position [566, 0]
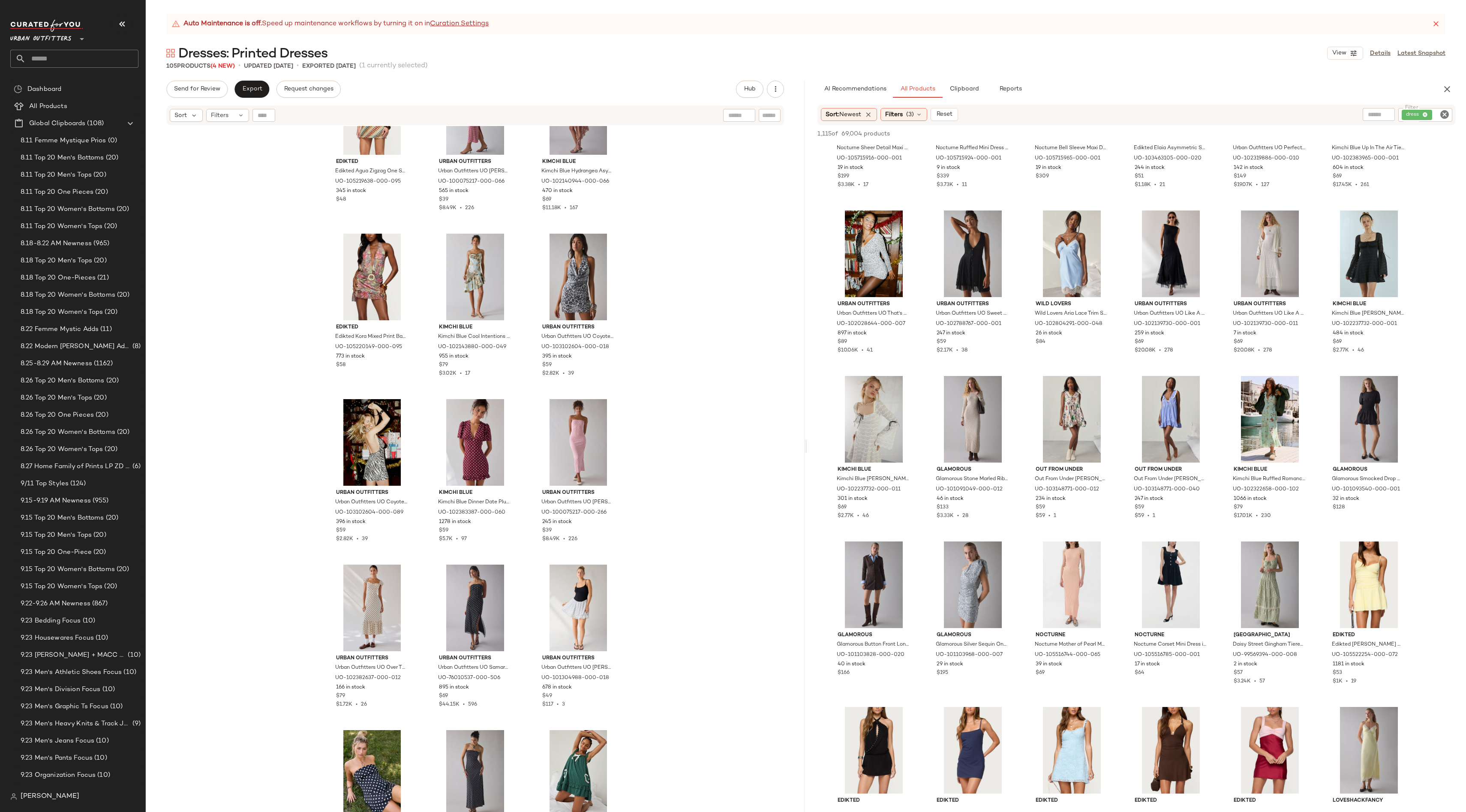
click at [769, 367] on div "Edikted Edikted Agua Zigzag One Shoulder Mini Dress in Mix, Women's at Urban Ou…" at bounding box center [475, 479] width 659 height 707
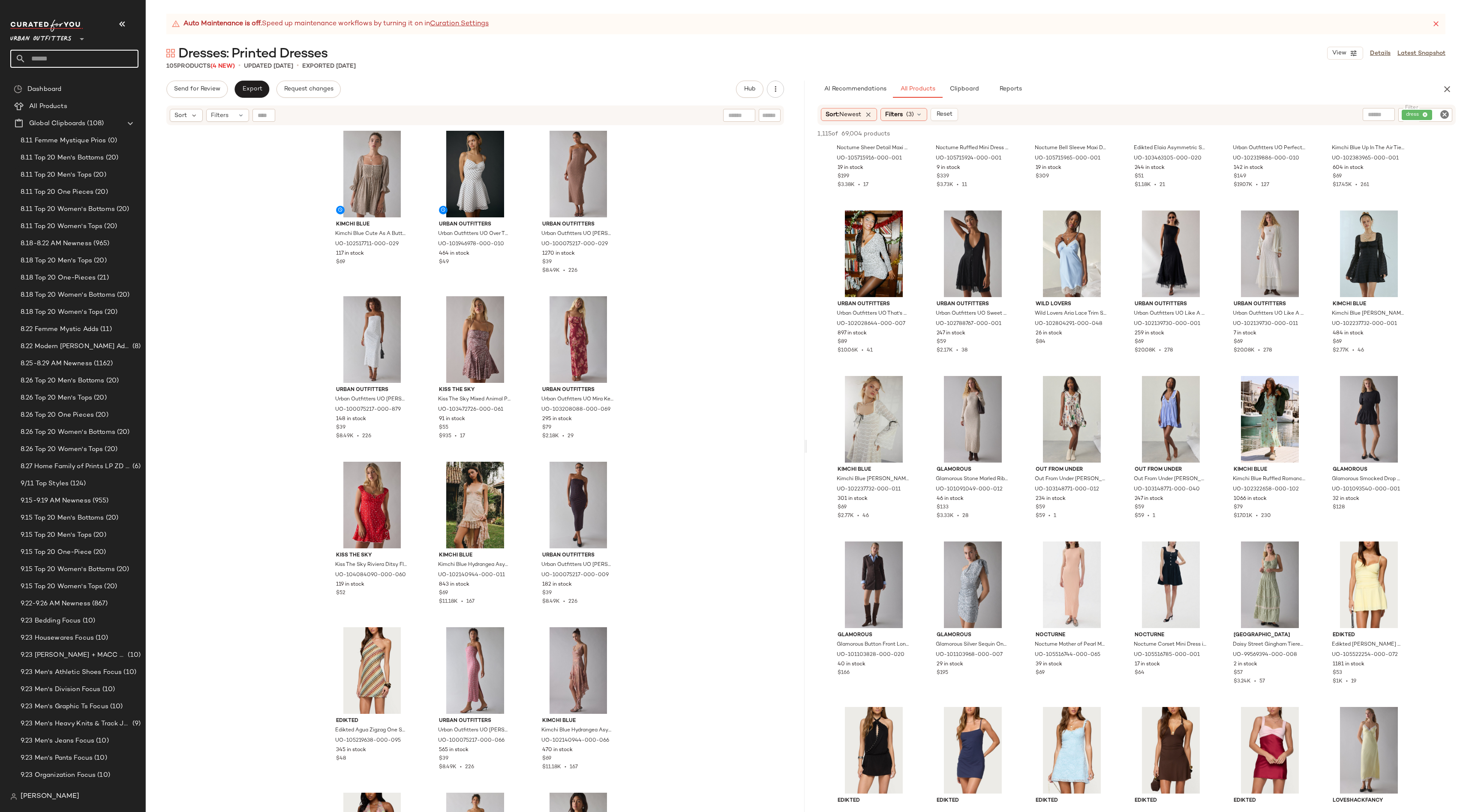
click at [71, 61] on input "text" at bounding box center [82, 58] width 113 height 18
type input "*"
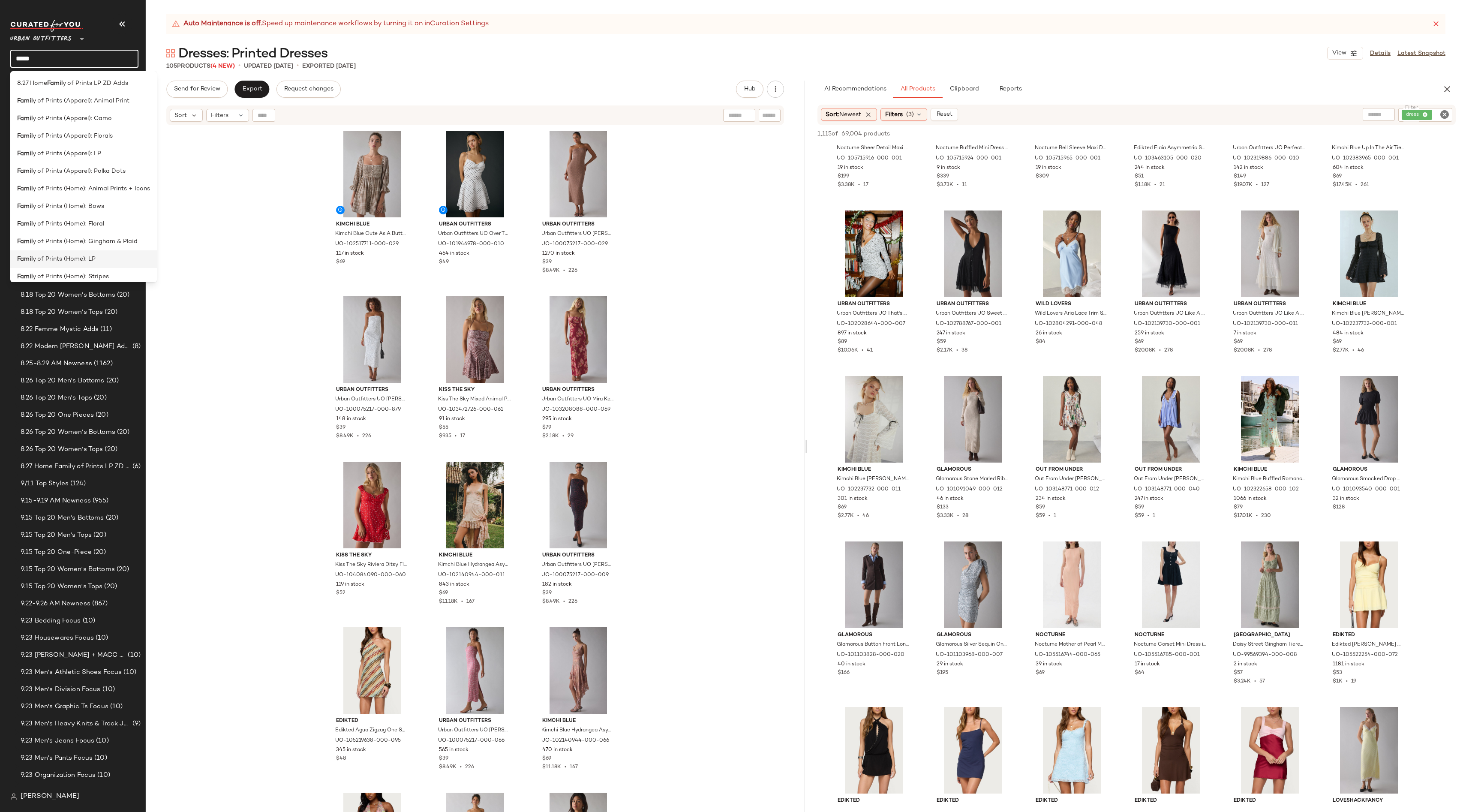
type input "*****"
click at [108, 262] on div "Famil y of Prints (Home): LP" at bounding box center [83, 259] width 133 height 9
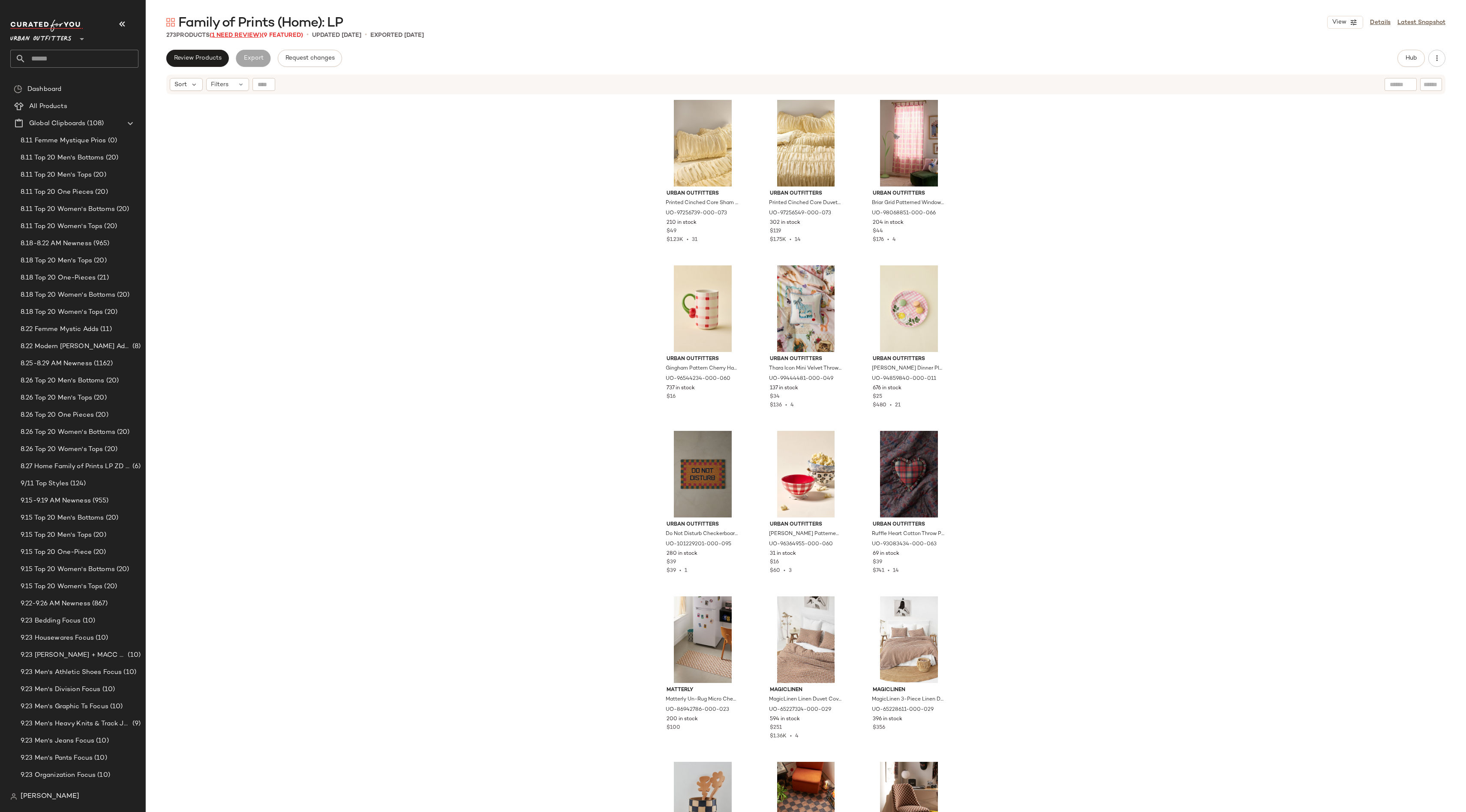
click at [247, 36] on span "(1 Need Review)" at bounding box center [236, 35] width 52 height 7
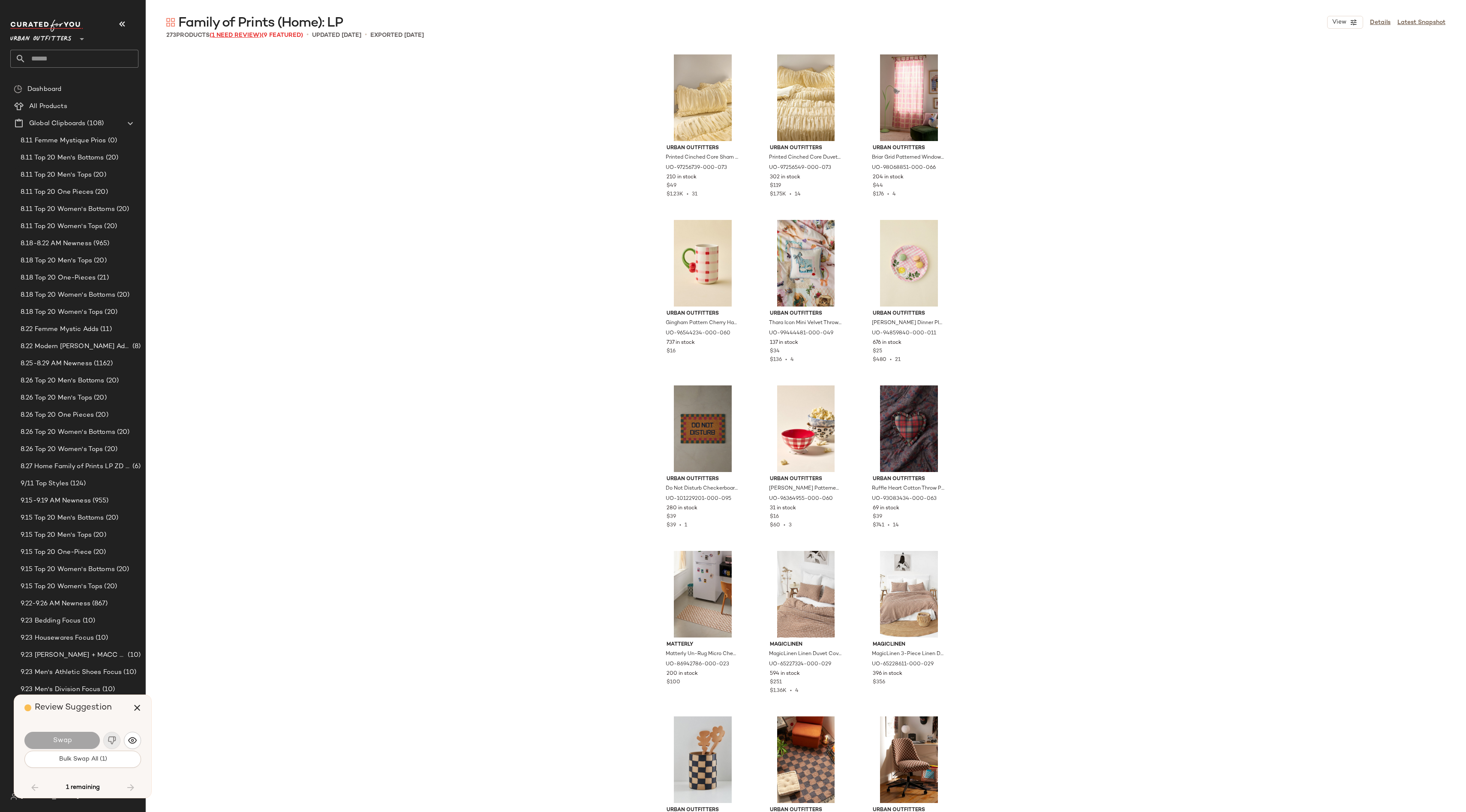
scroll to position [12079, 0]
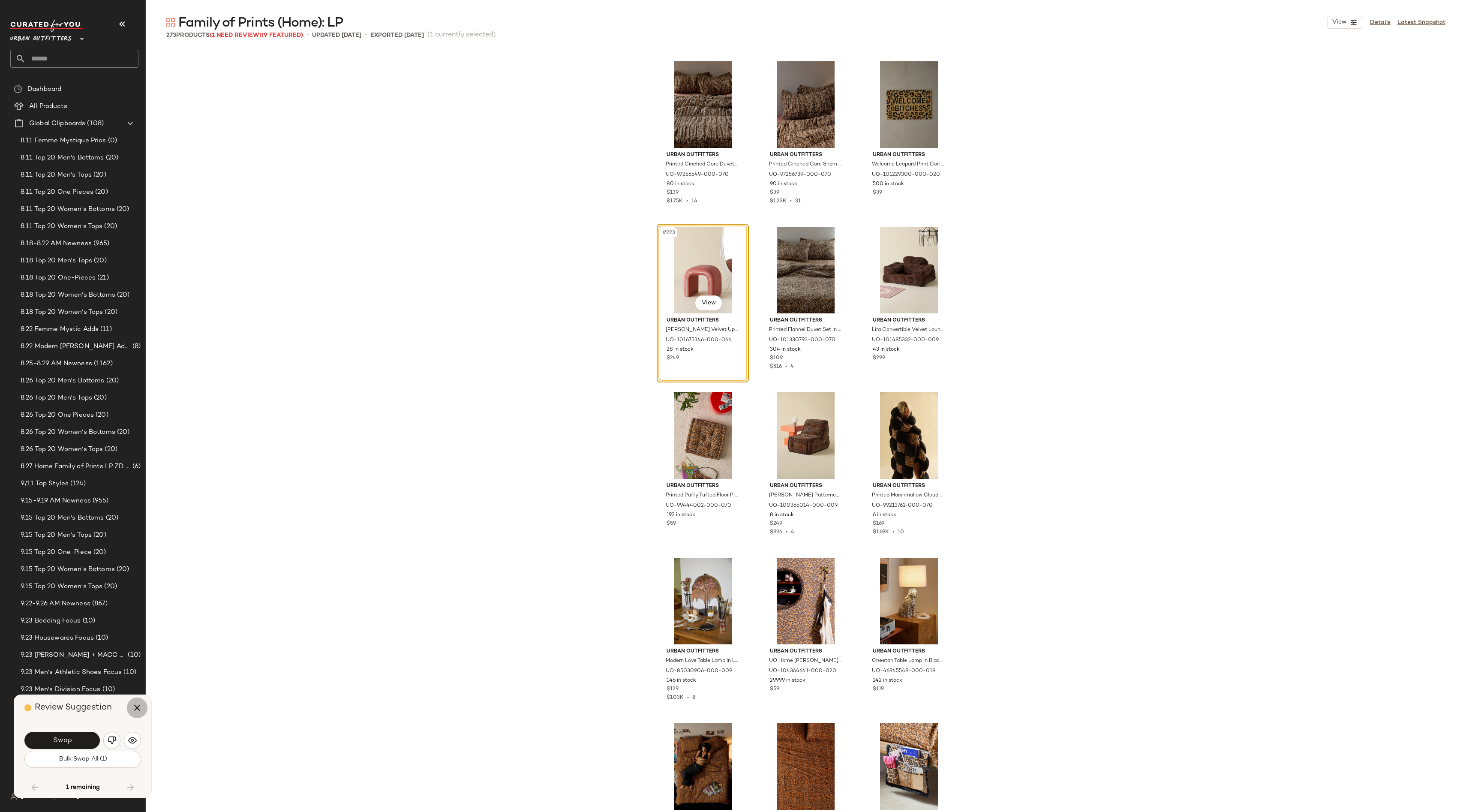
click at [137, 703] on icon "button" at bounding box center [137, 708] width 10 height 10
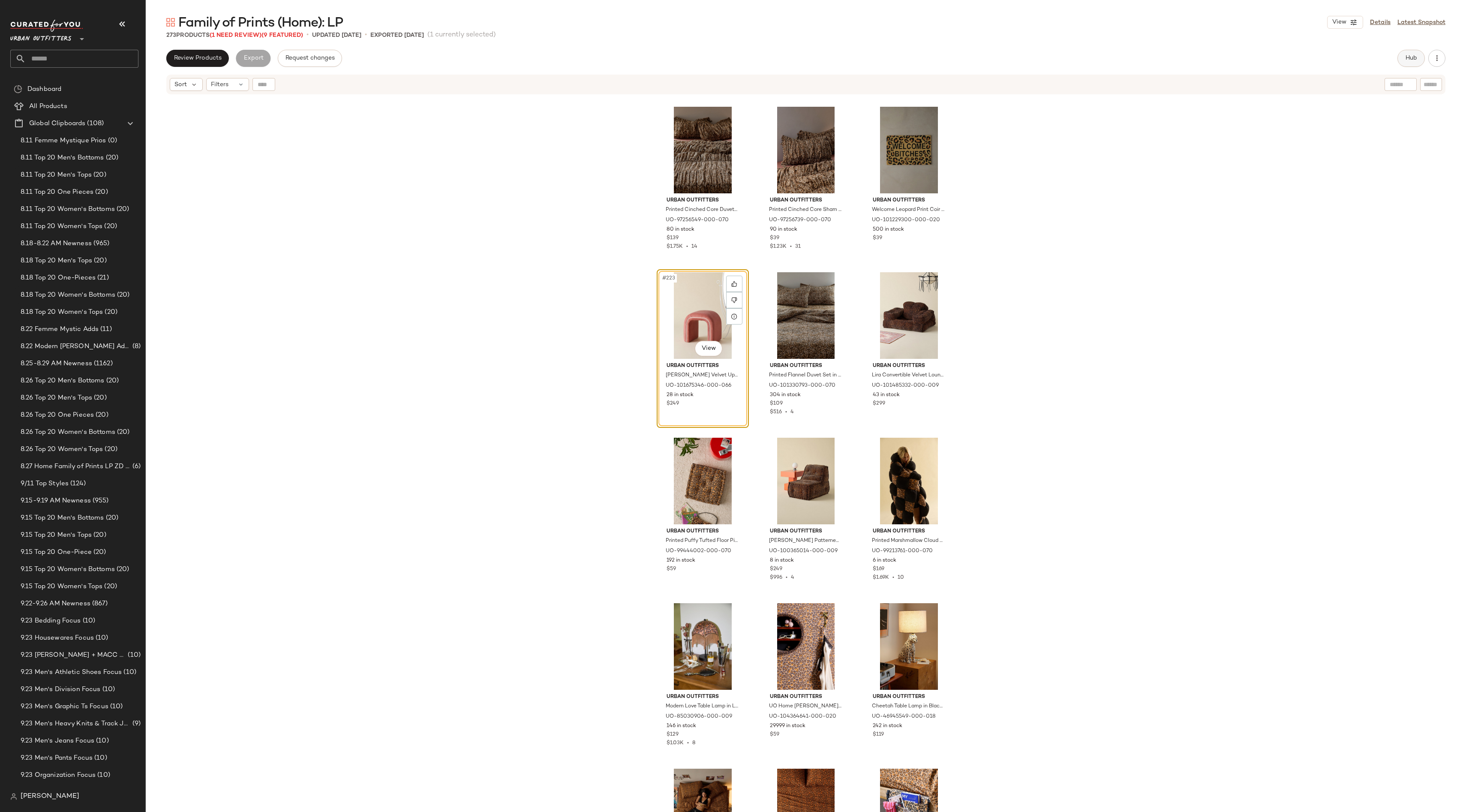
click at [1403, 61] on button "Hub" at bounding box center [1411, 58] width 28 height 17
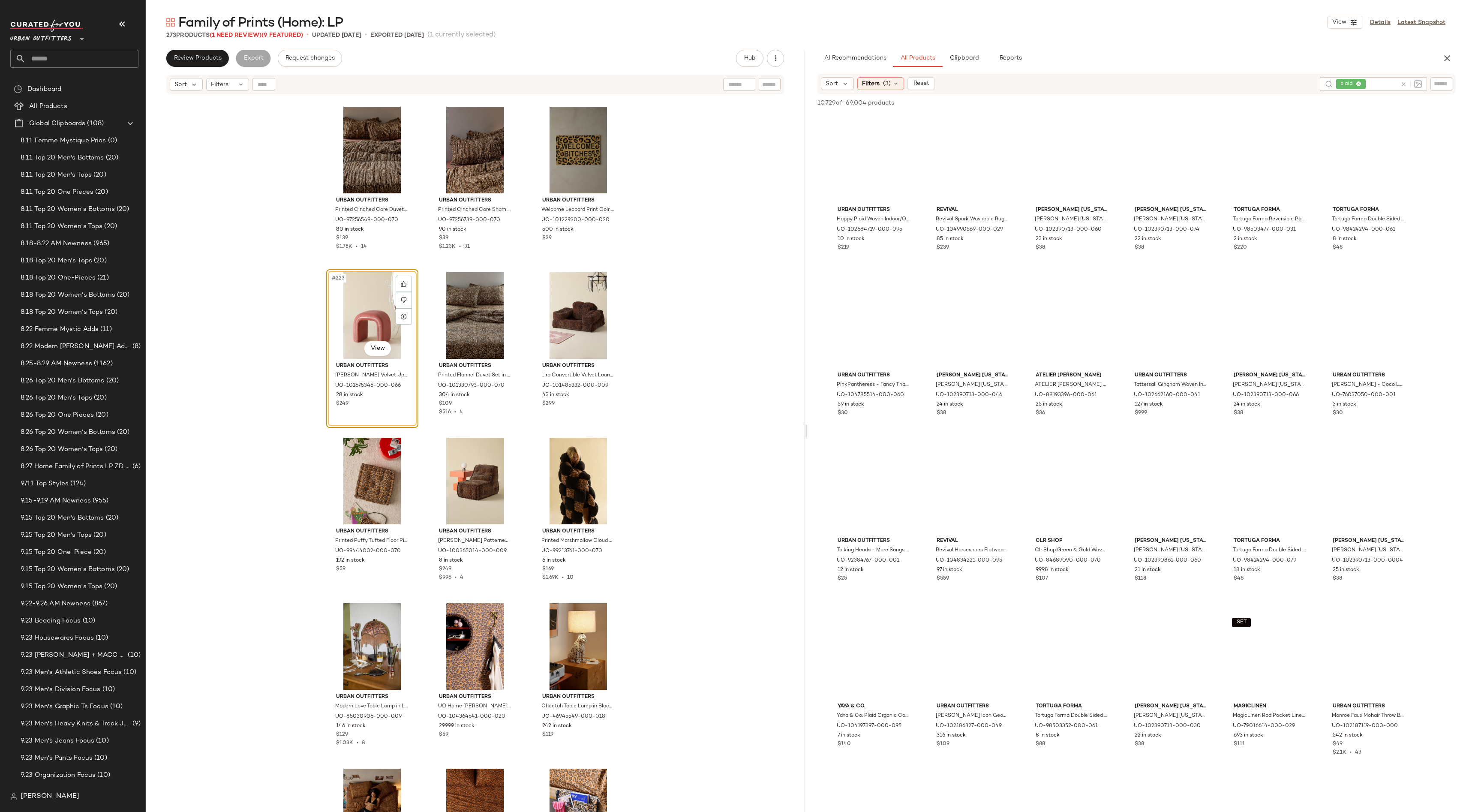
click at [1403, 83] on icon at bounding box center [1403, 84] width 7 height 7
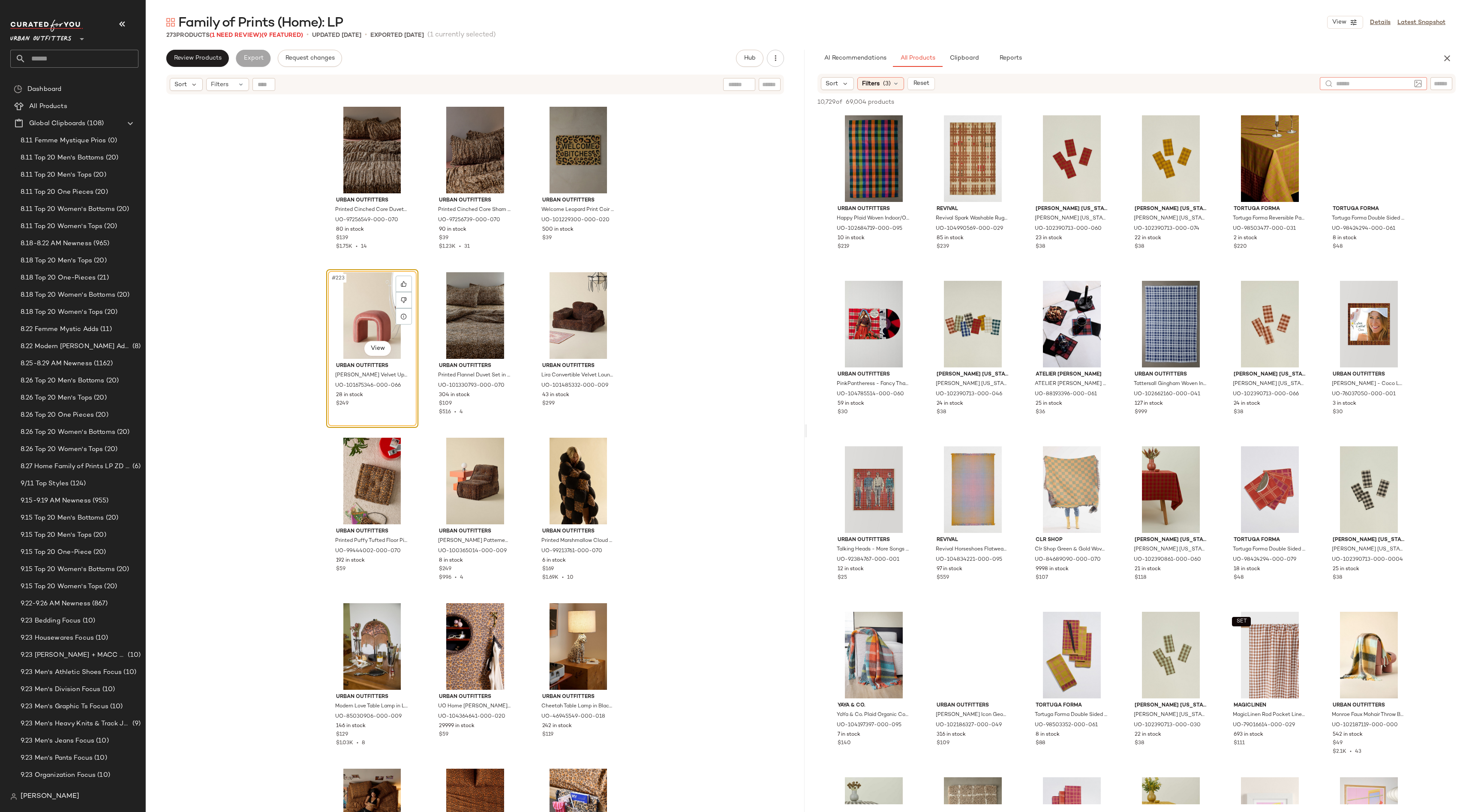
click at [1437, 83] on input "text" at bounding box center [1441, 84] width 15 height 9
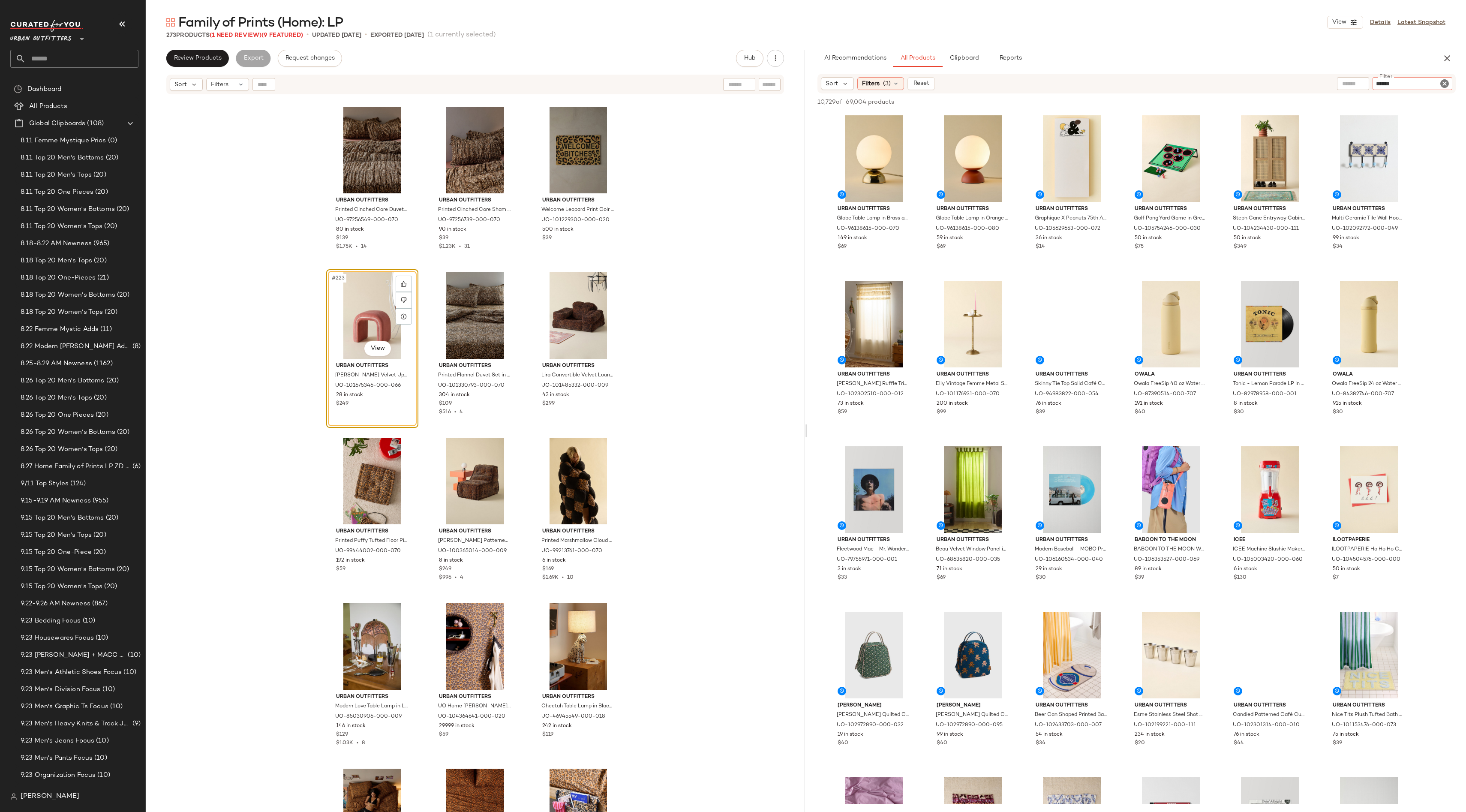
type input "*******"
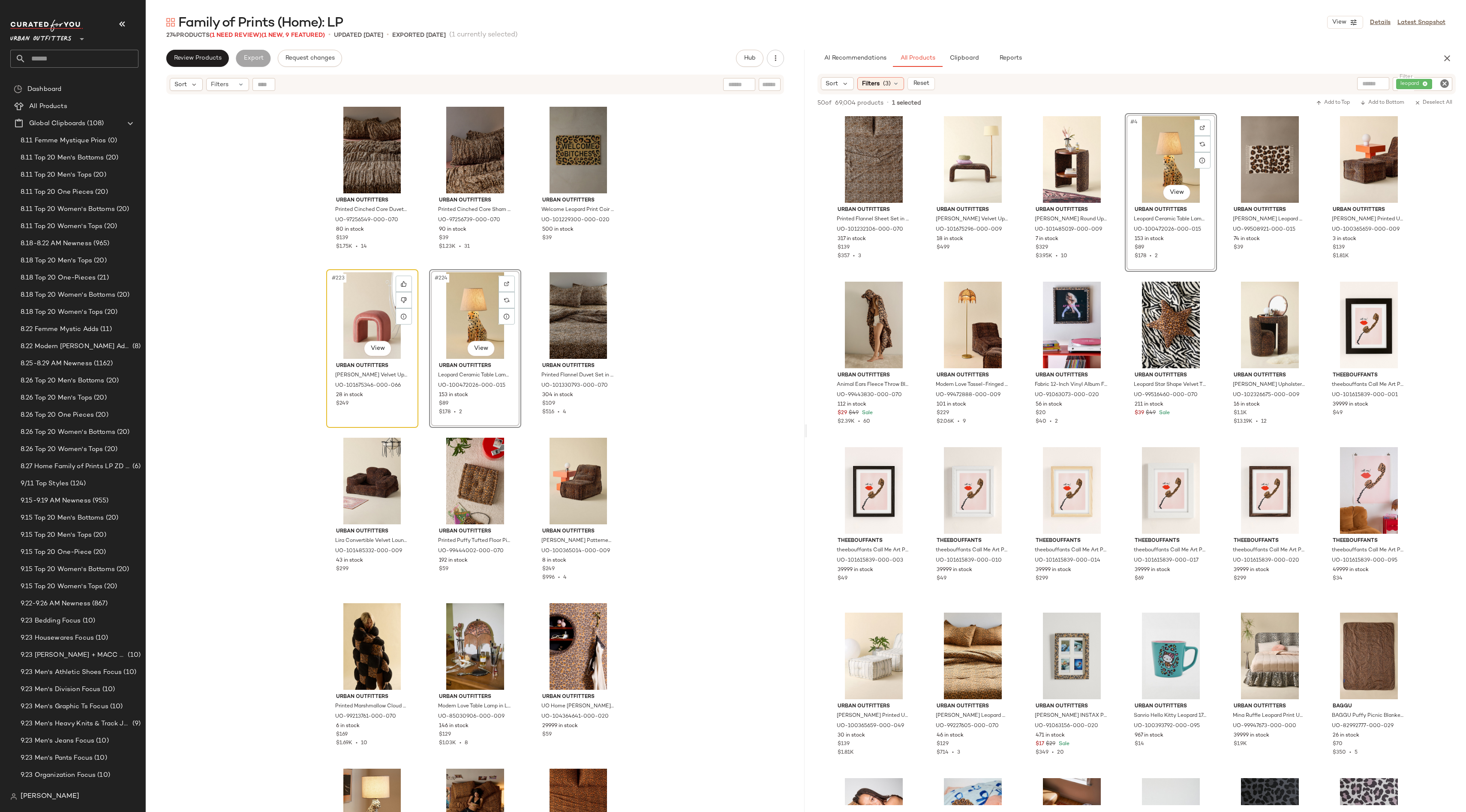
click at [329, 315] on div "#223 View" at bounding box center [372, 316] width 86 height 87
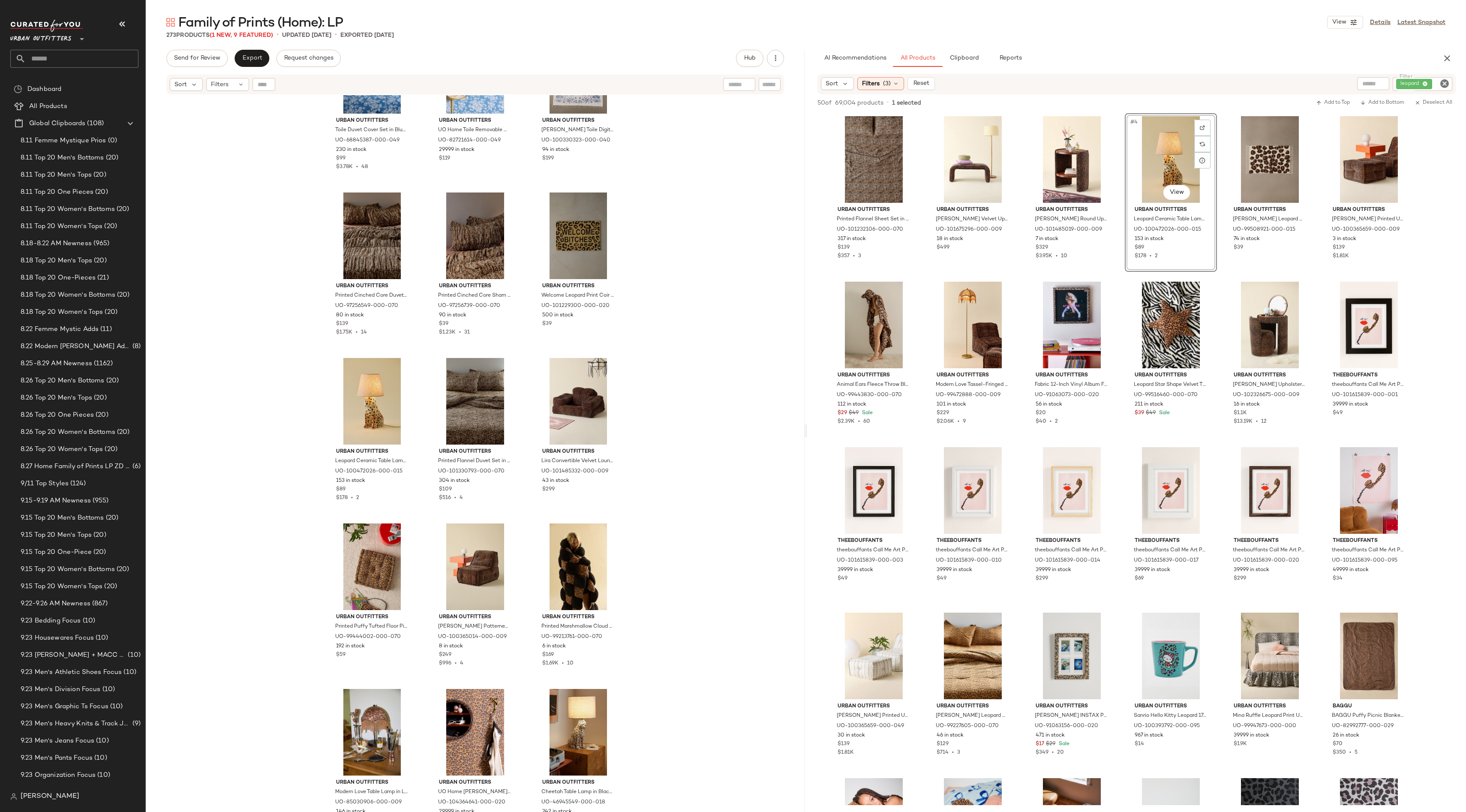
scroll to position [11982, 0]
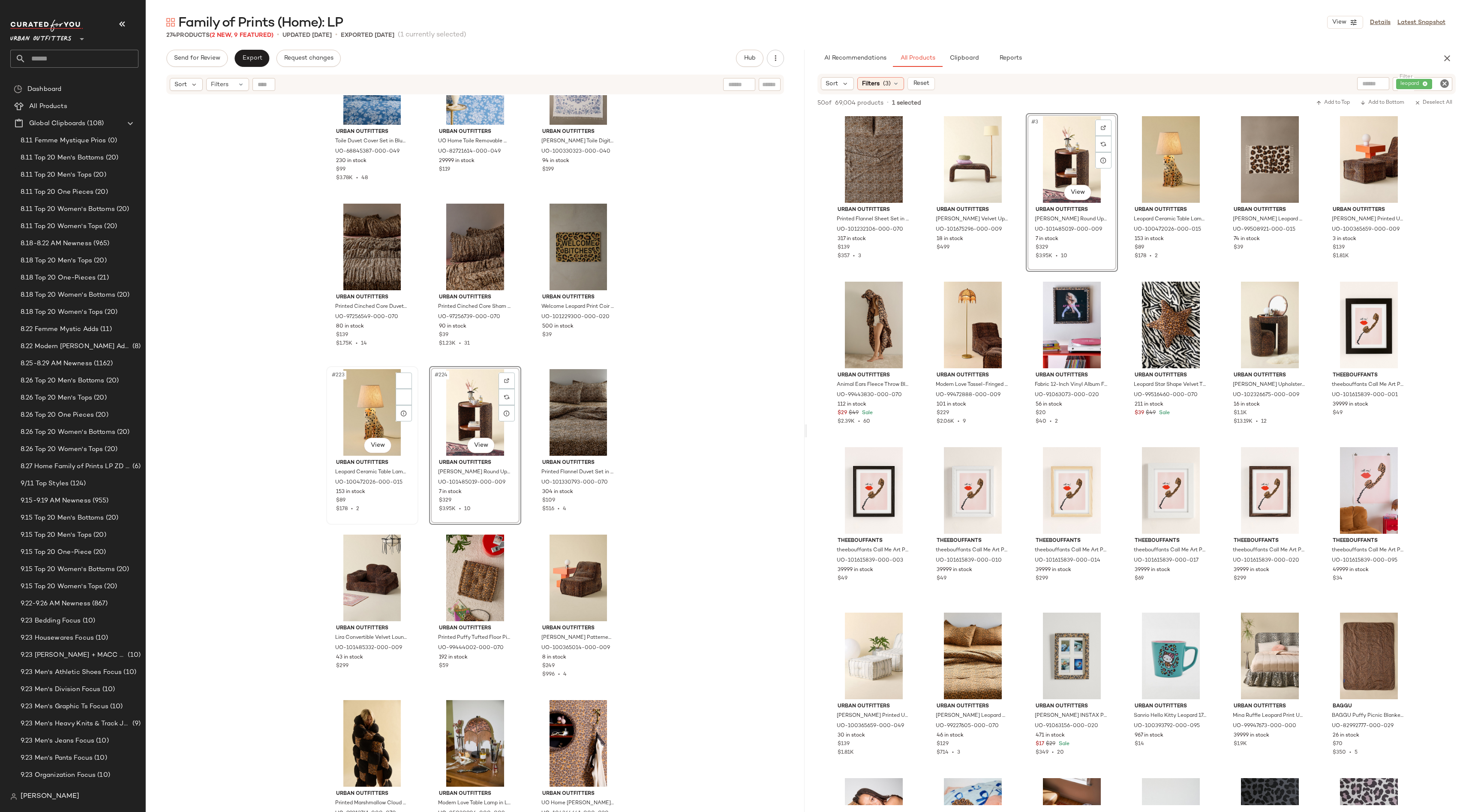
click at [357, 400] on div "#223 View" at bounding box center [372, 412] width 86 height 87
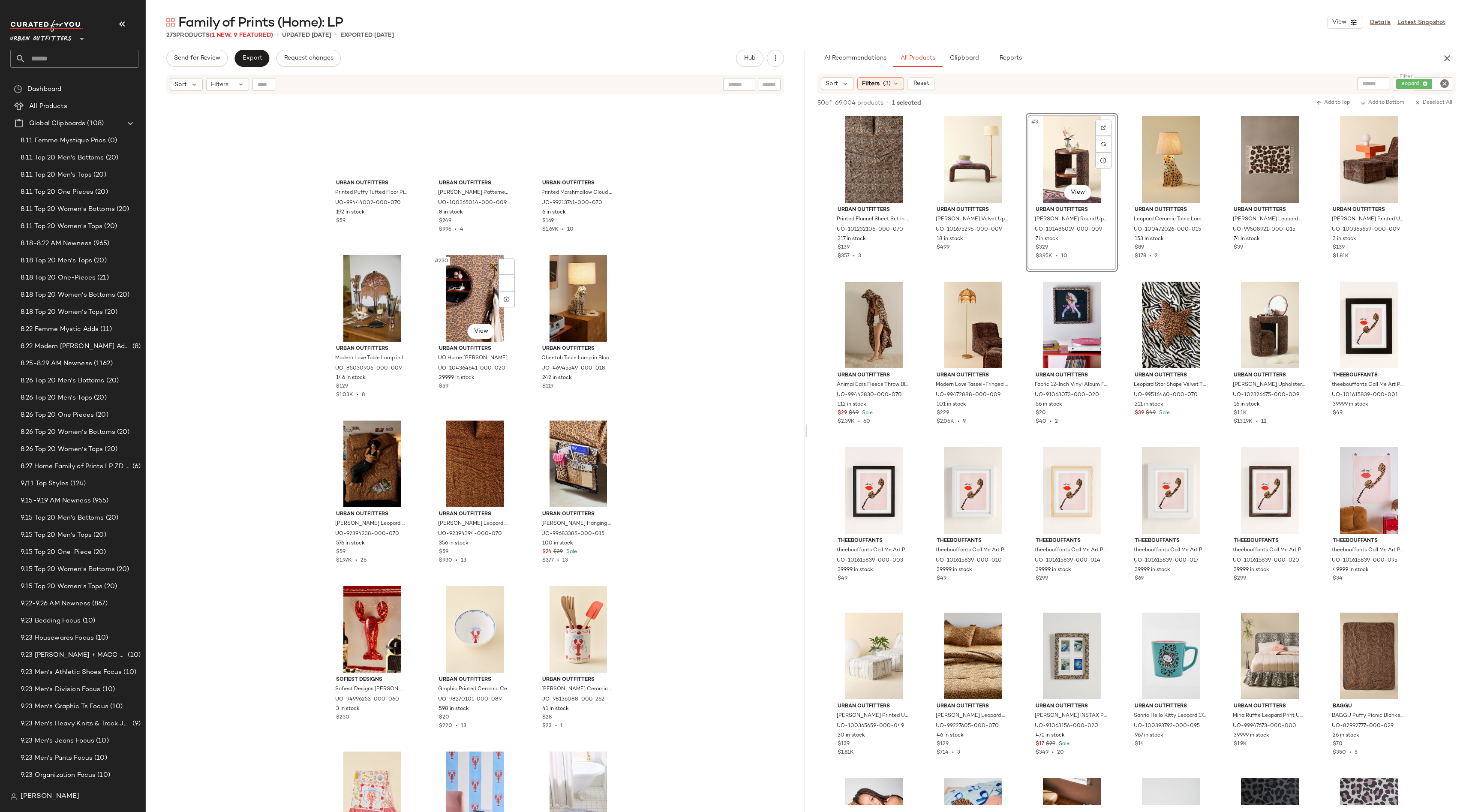
scroll to position [11736, 0]
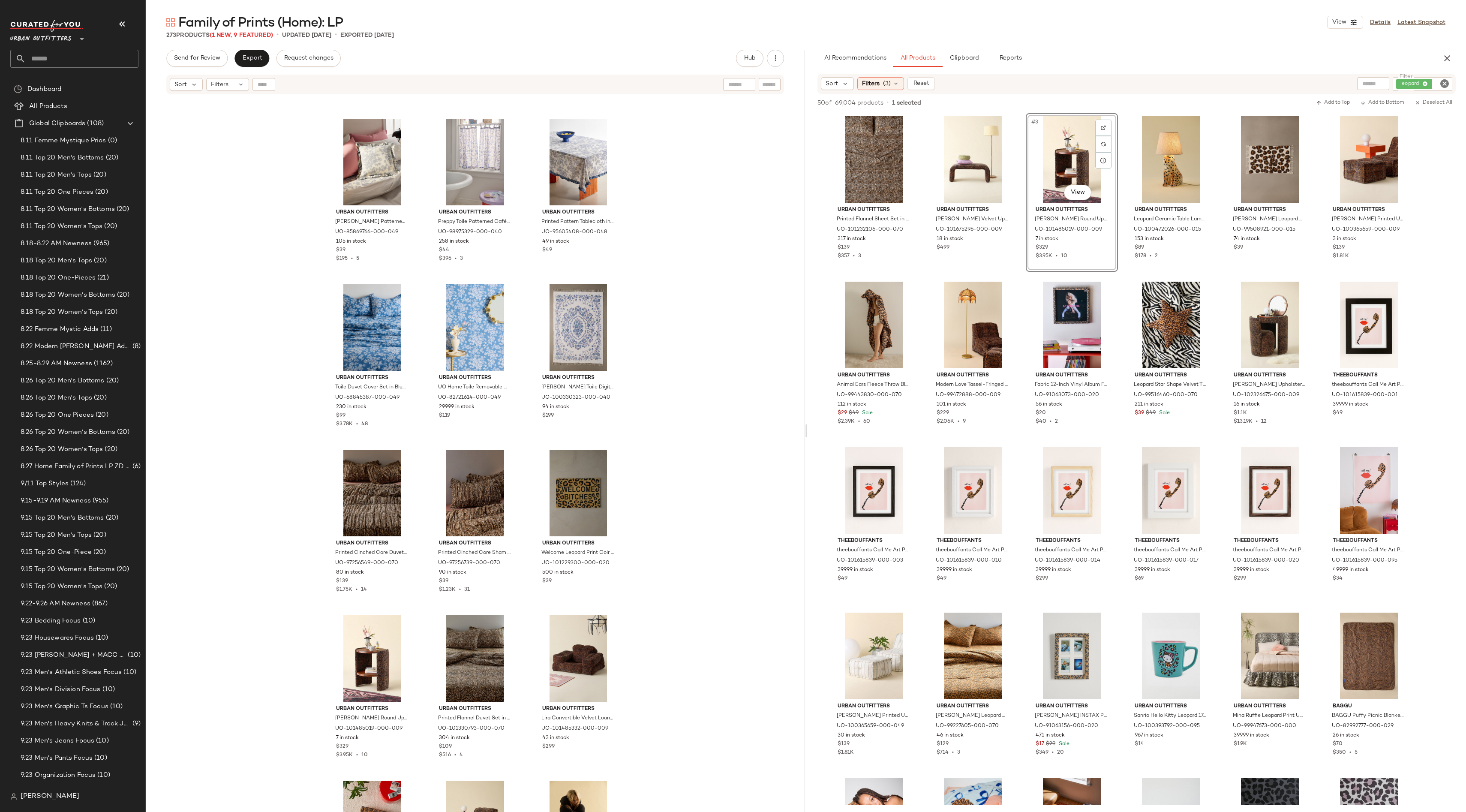
click at [64, 61] on input "text" at bounding box center [82, 58] width 113 height 18
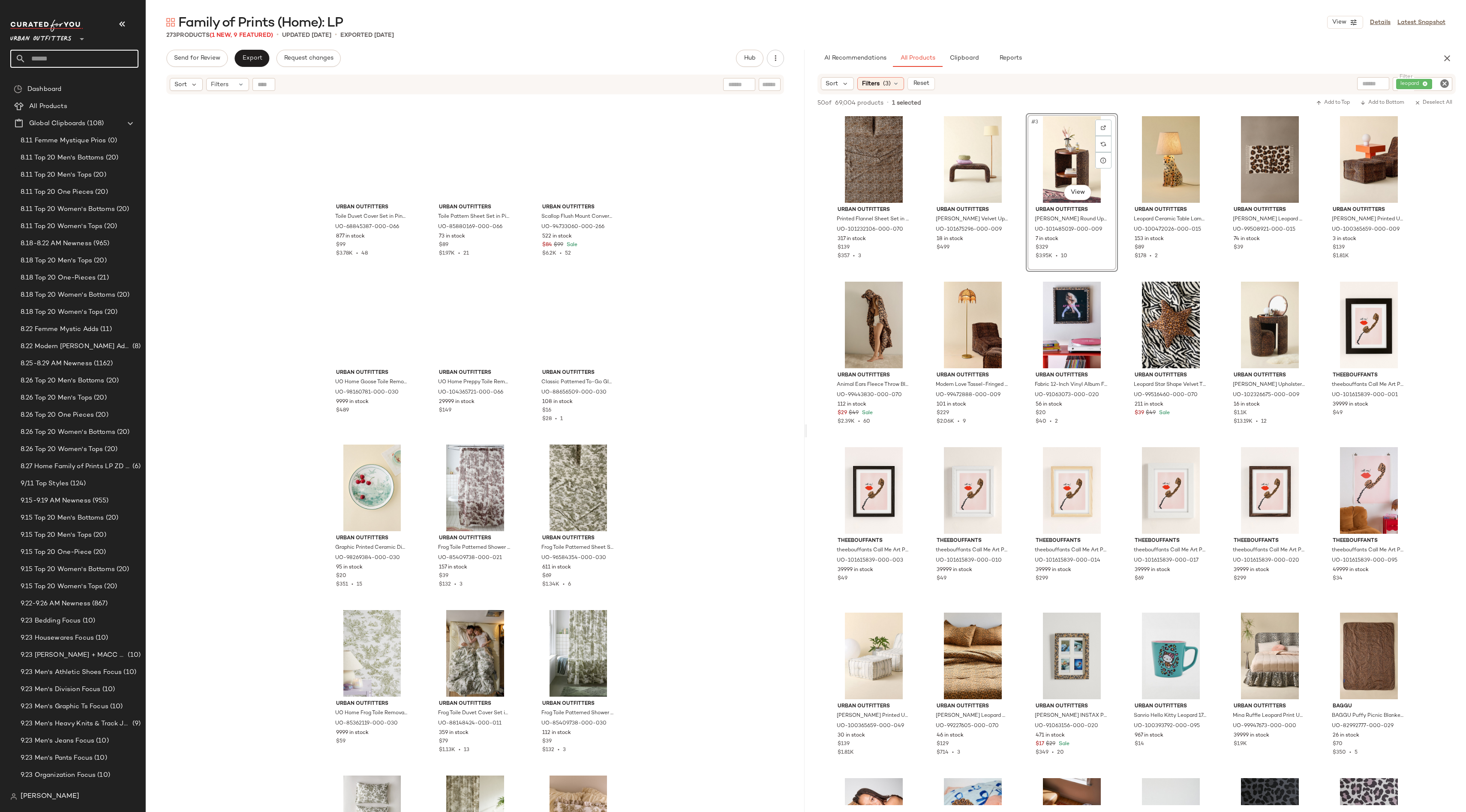
scroll to position [9738, 0]
